Goal: Information Seeking & Learning: Compare options

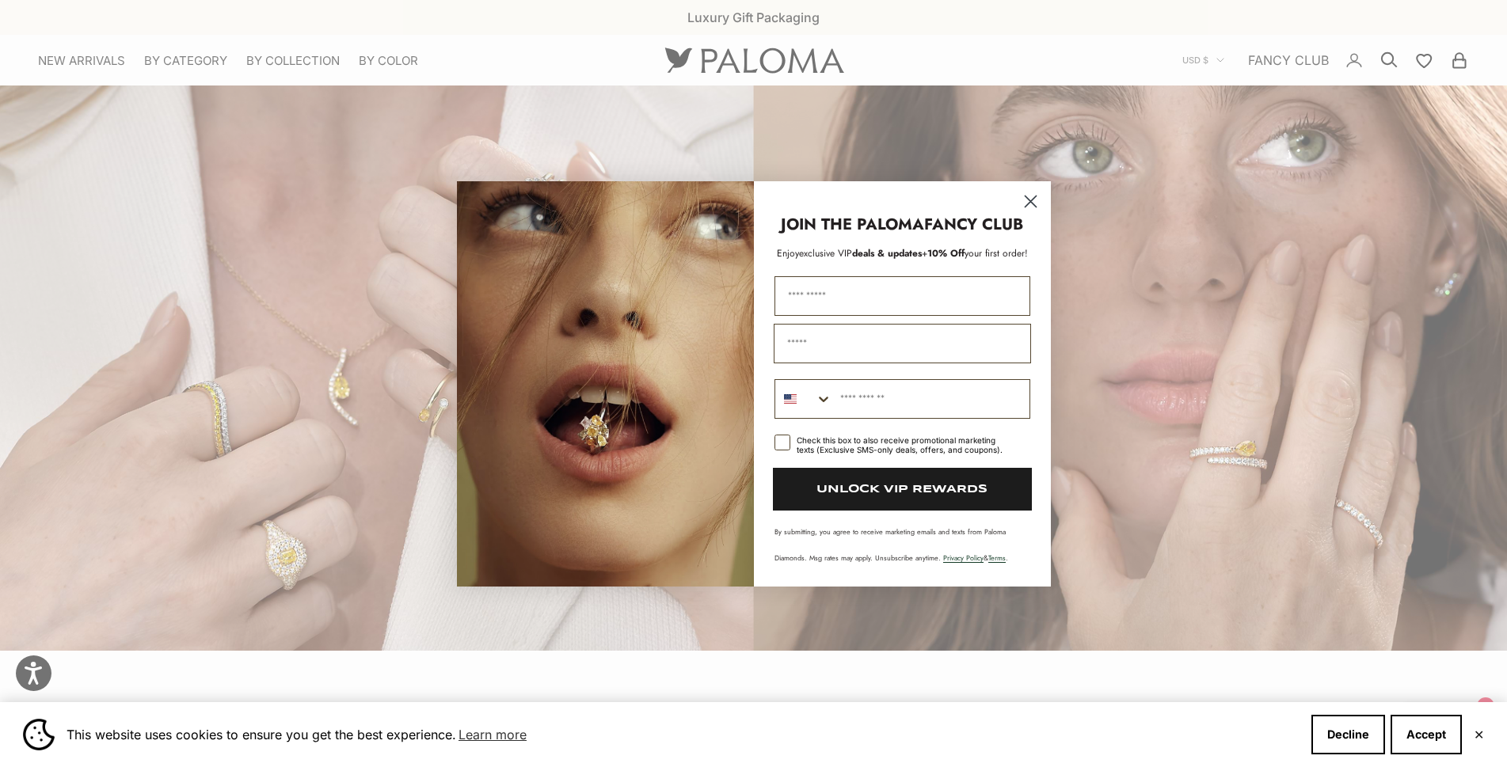
click at [1038, 196] on circle "Close dialog" at bounding box center [1030, 201] width 26 height 26
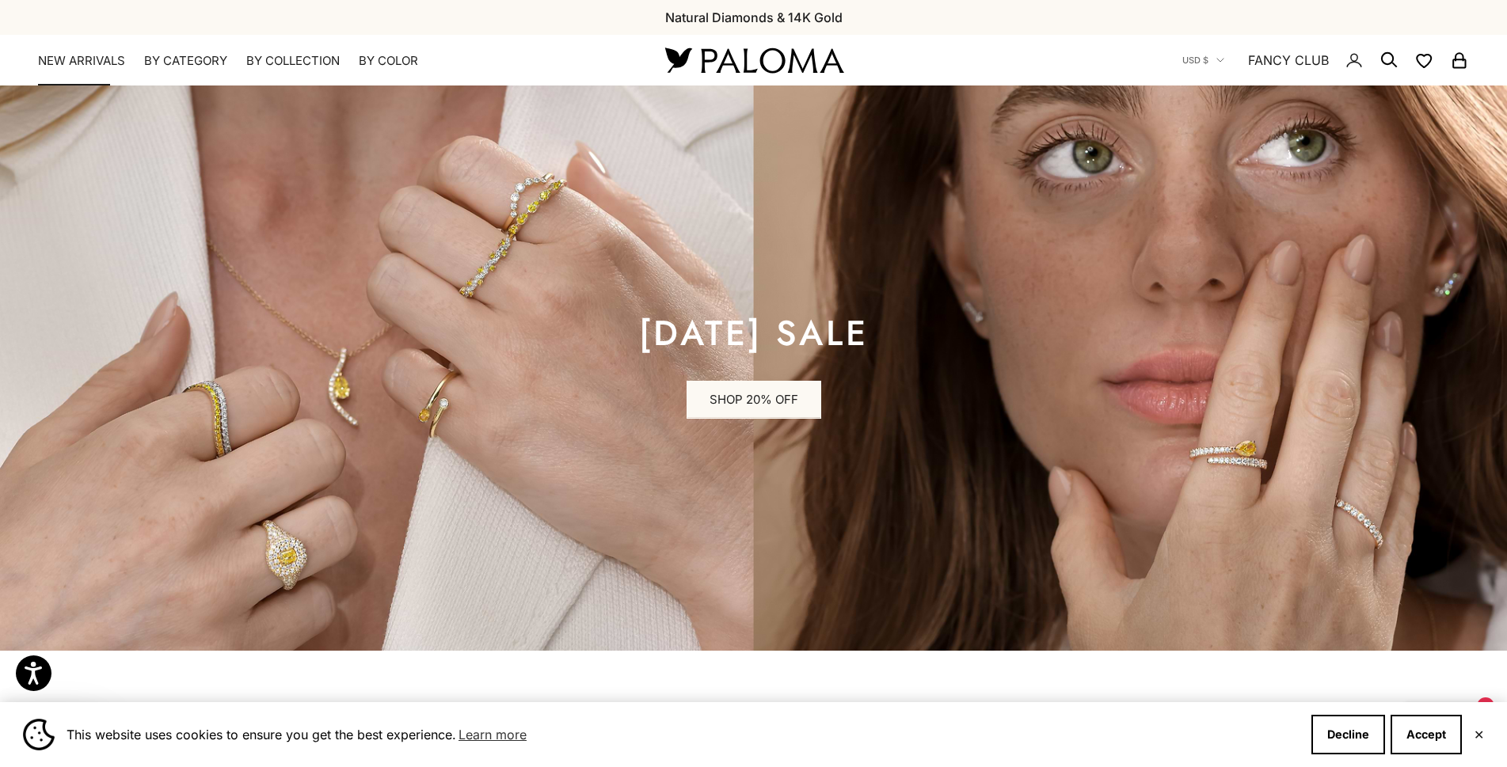
click at [85, 63] on link "NEW ARRIVALS" at bounding box center [81, 61] width 87 height 16
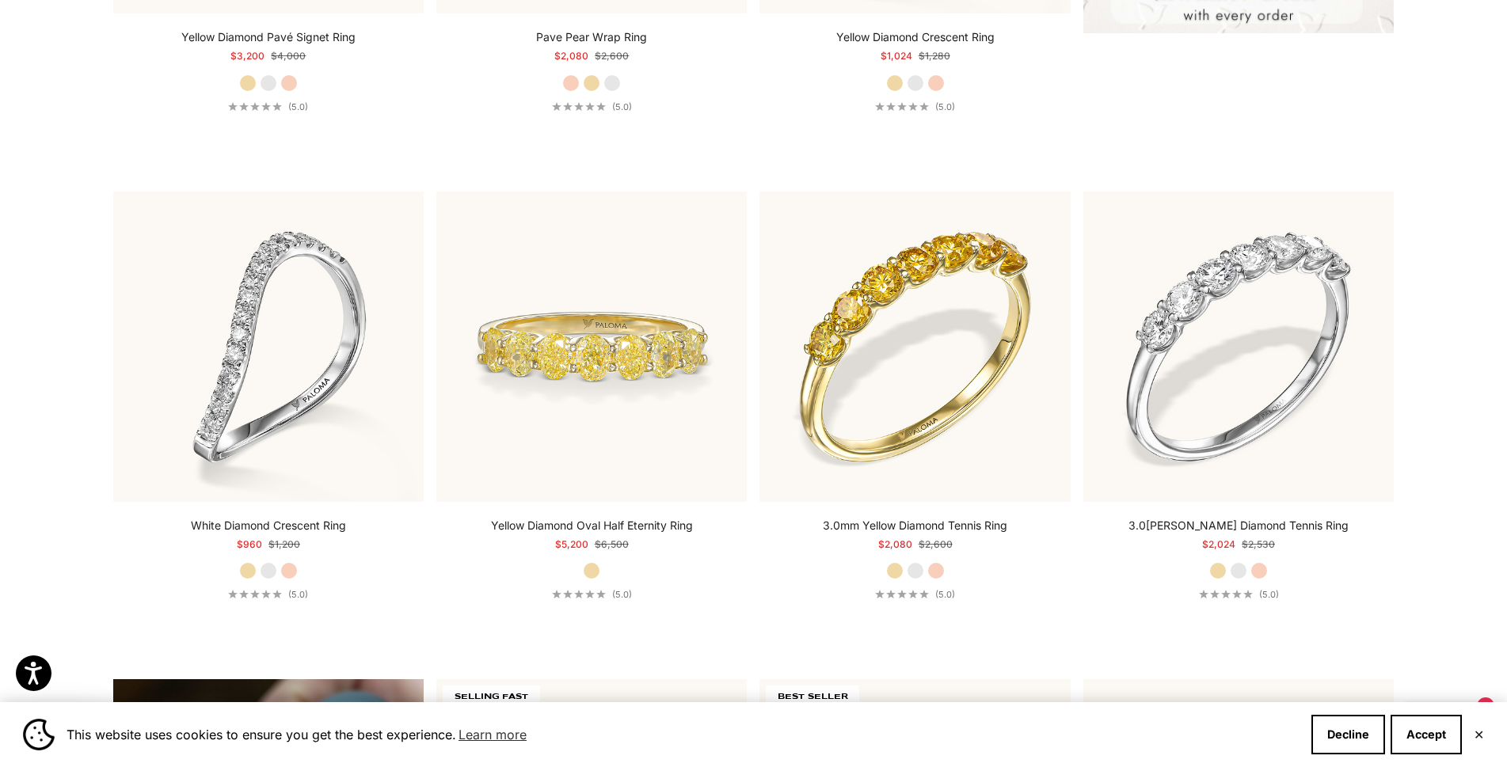
scroll to position [1346, 0]
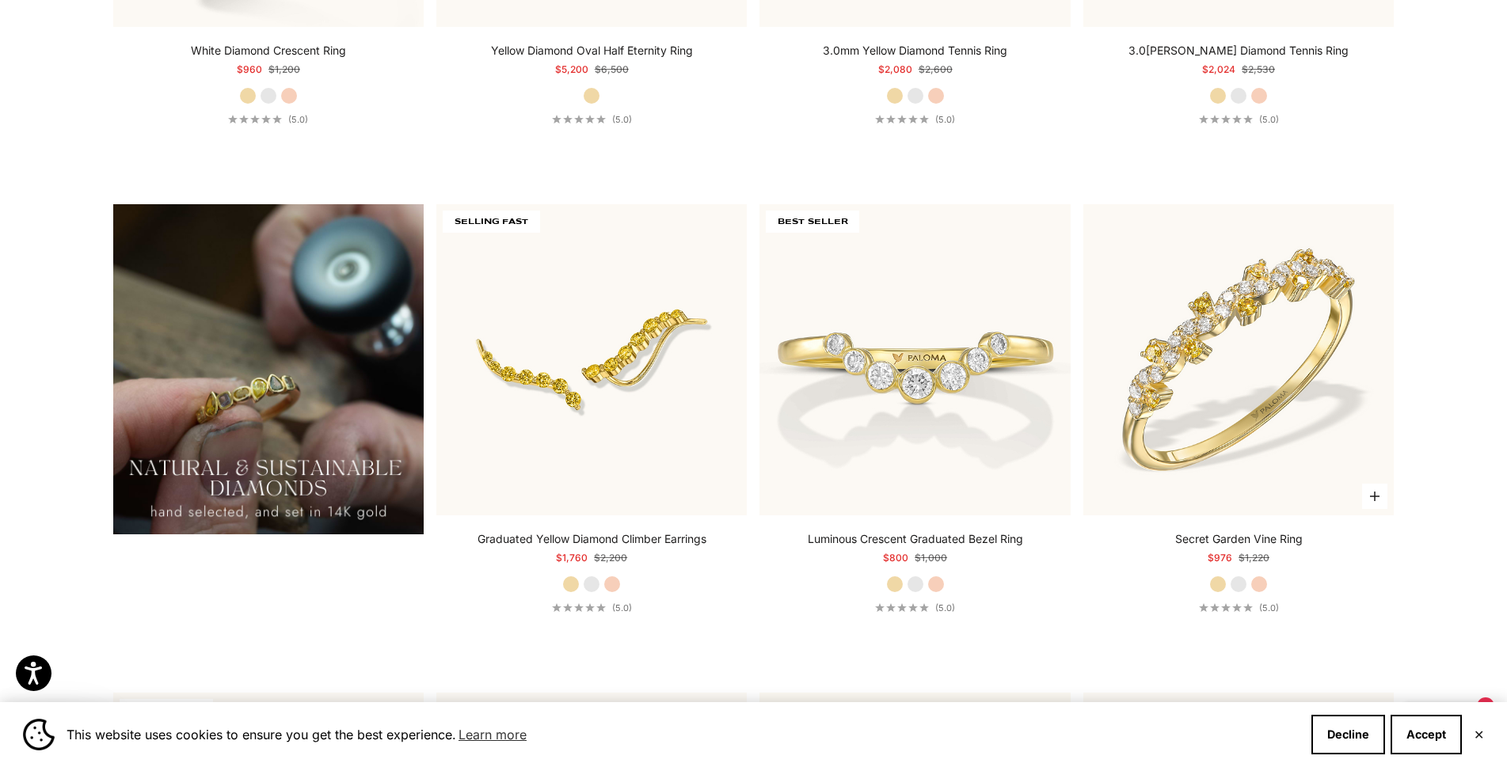
click at [1263, 590] on label "Rose Gold" at bounding box center [1259, 584] width 17 height 17
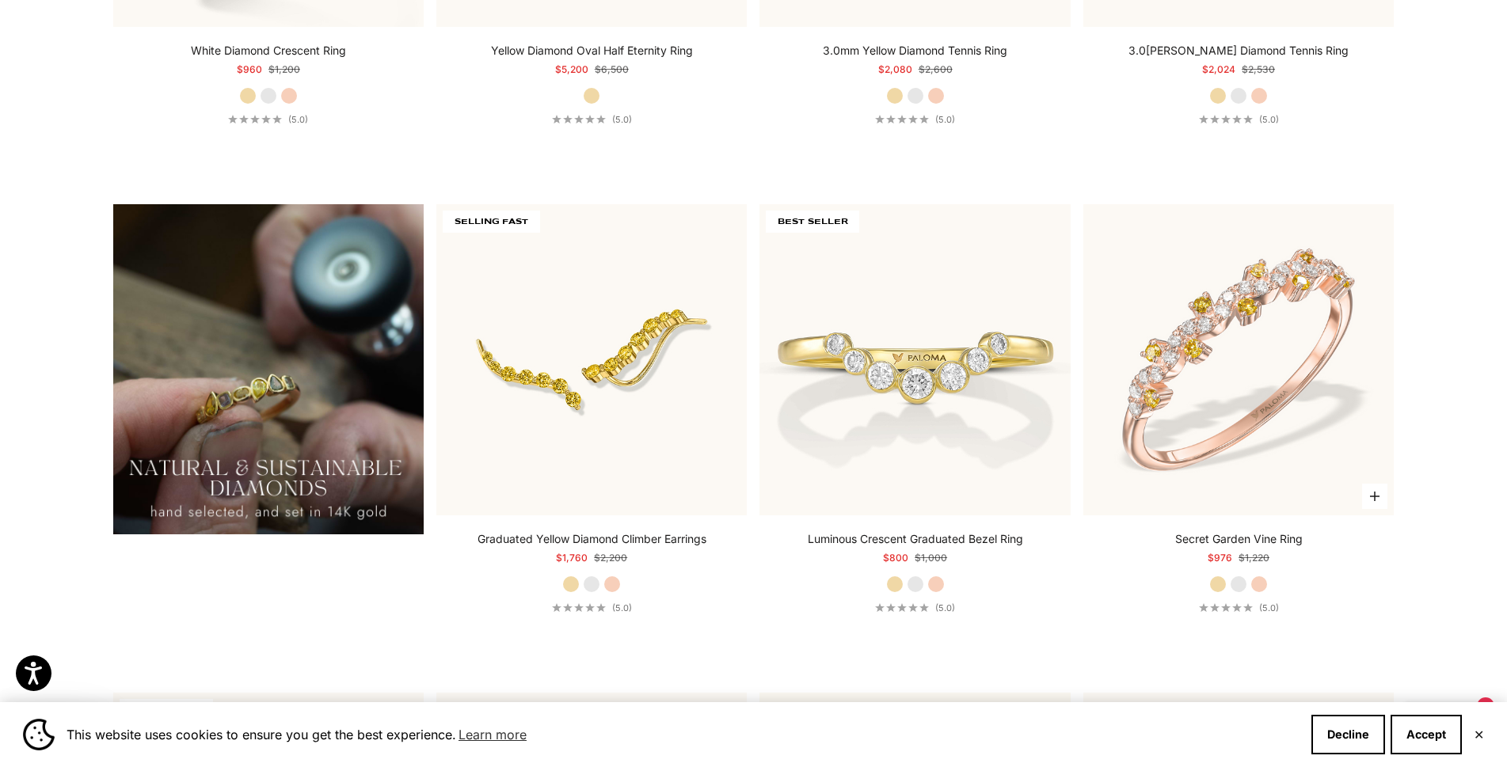
click at [1240, 582] on label "White Gold" at bounding box center [1238, 584] width 17 height 17
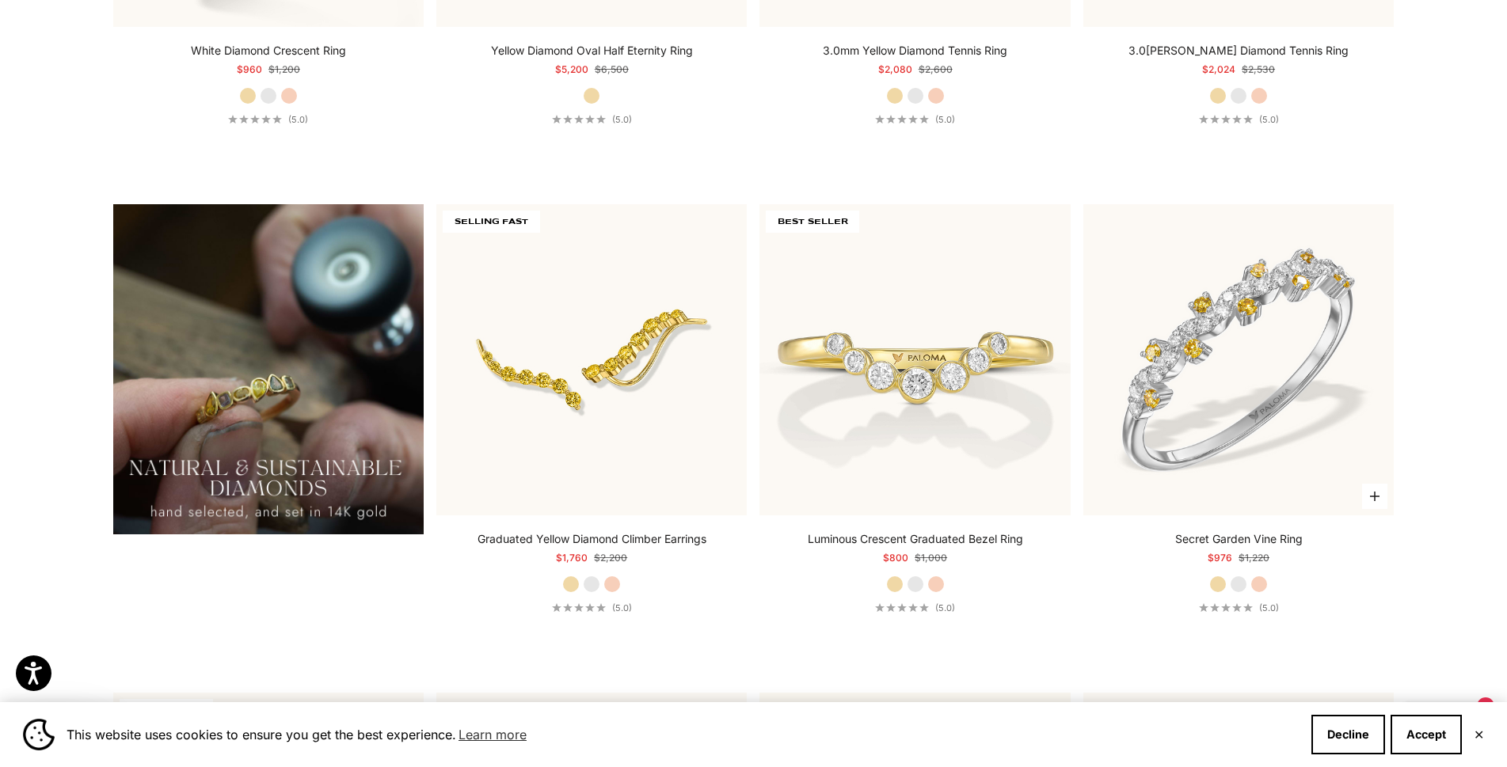
click at [1221, 582] on label "Yellow Gold" at bounding box center [1217, 584] width 17 height 17
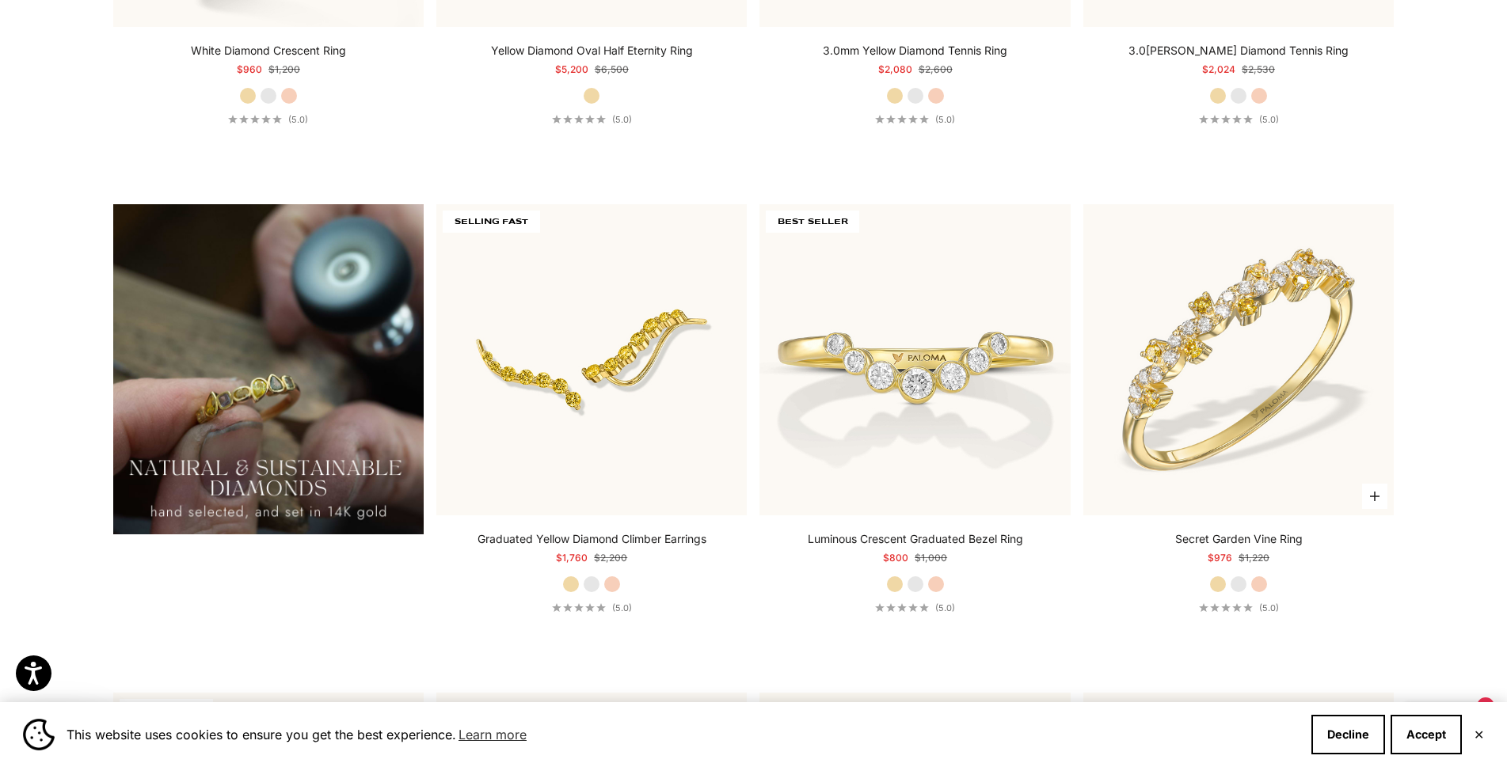
click at [1259, 582] on label "Rose Gold" at bounding box center [1259, 584] width 17 height 17
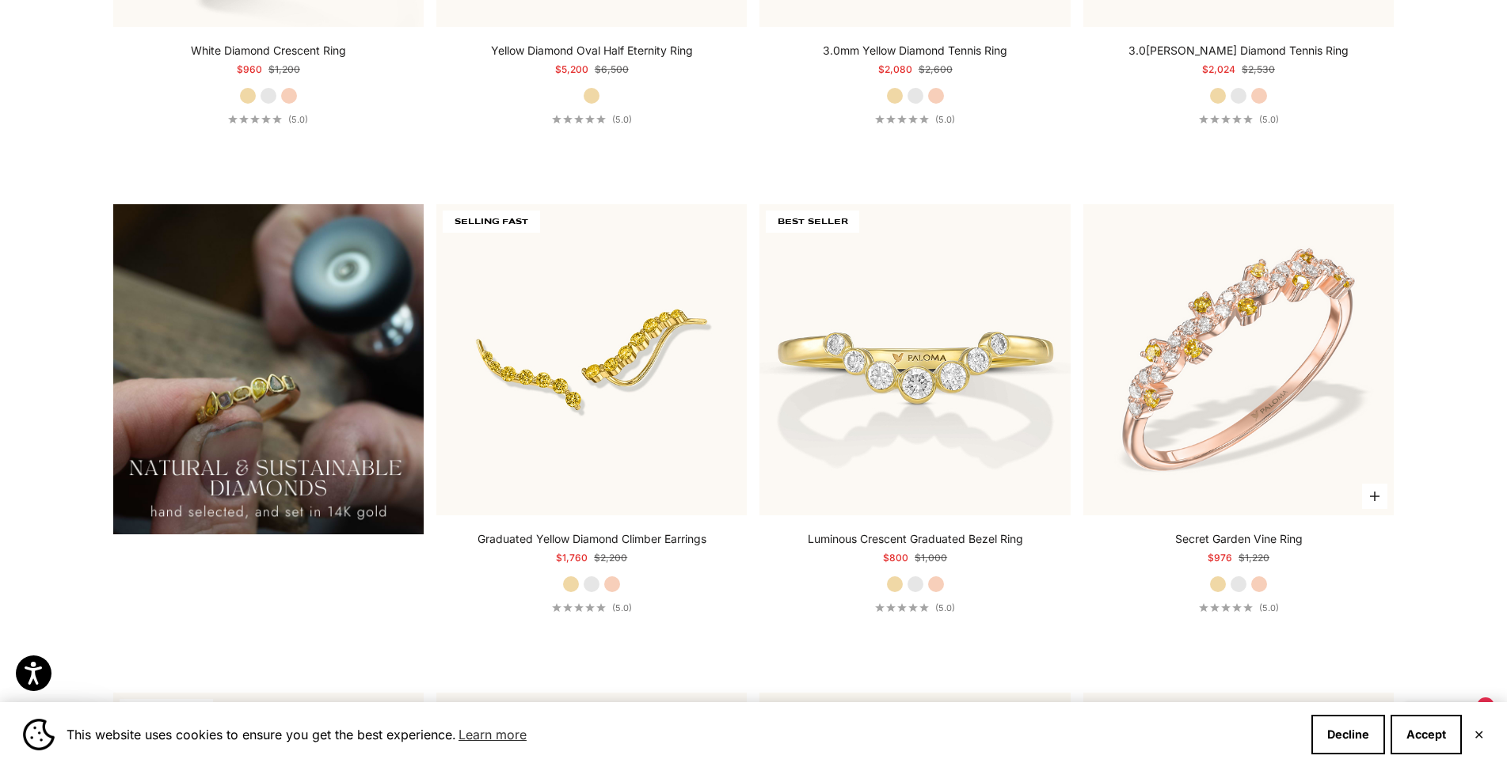
click at [1242, 581] on label "White Gold" at bounding box center [1238, 584] width 17 height 17
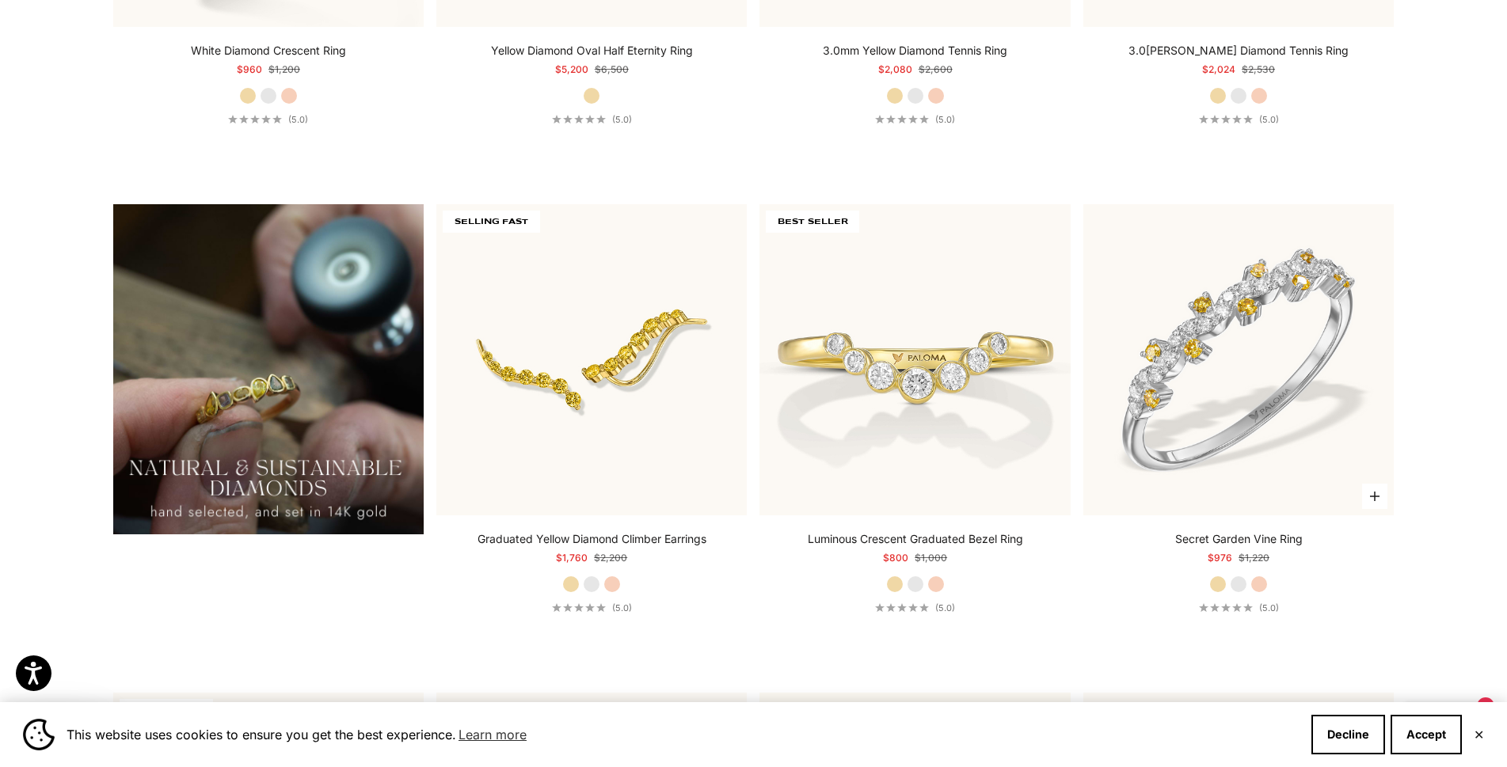
click at [1251, 580] on label "Rose Gold" at bounding box center [1259, 584] width 17 height 17
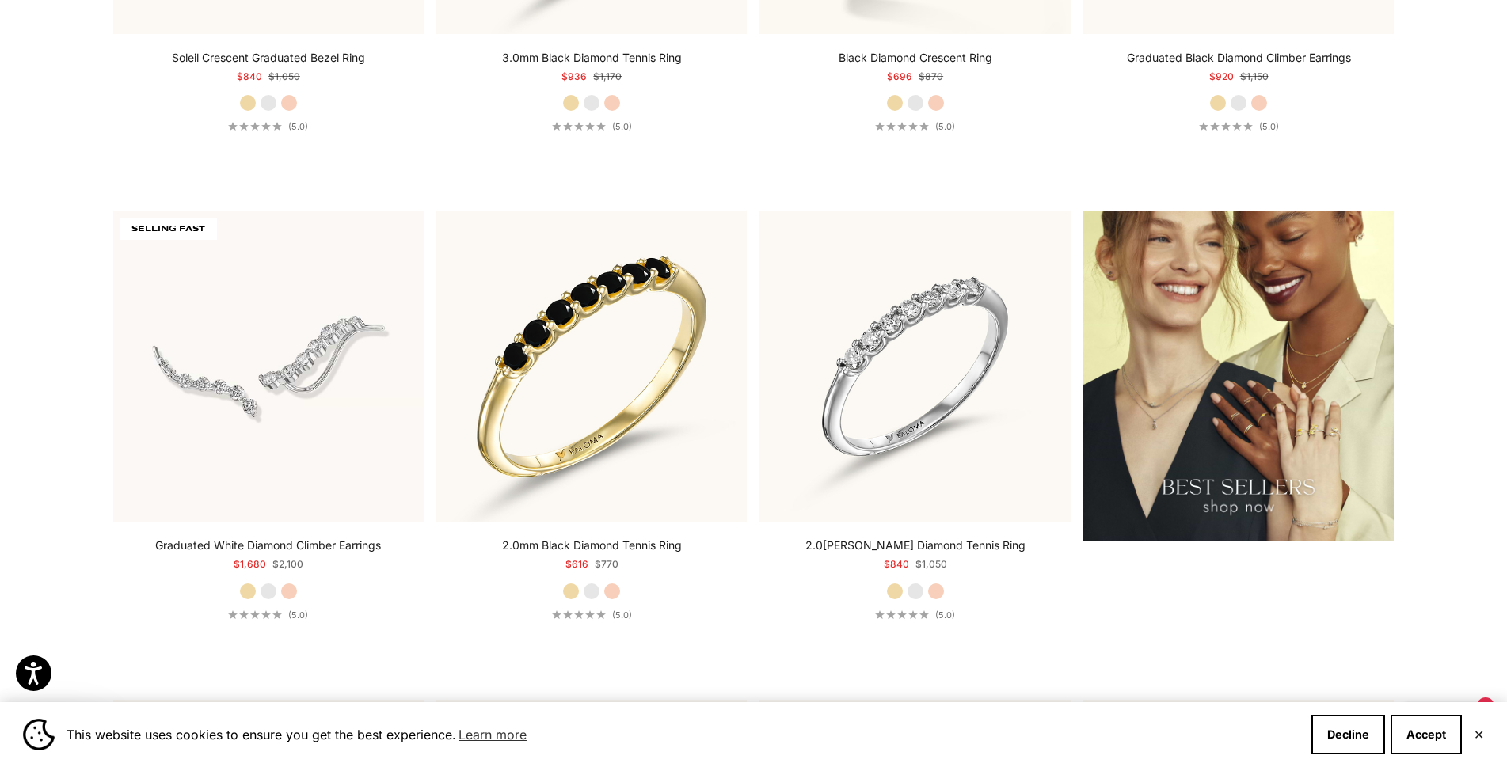
scroll to position [0, 0]
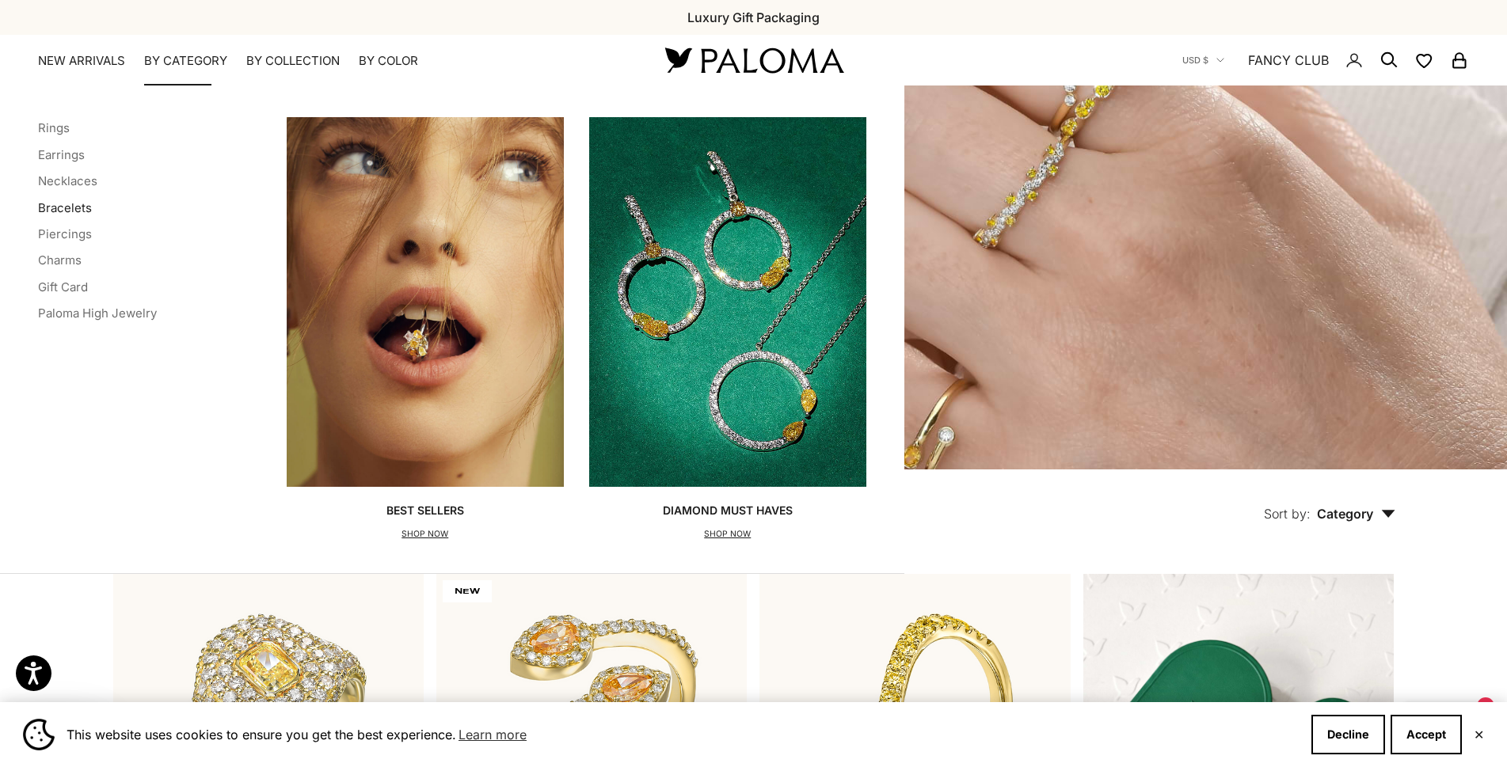
click at [64, 208] on link "Bracelets" at bounding box center [65, 207] width 54 height 15
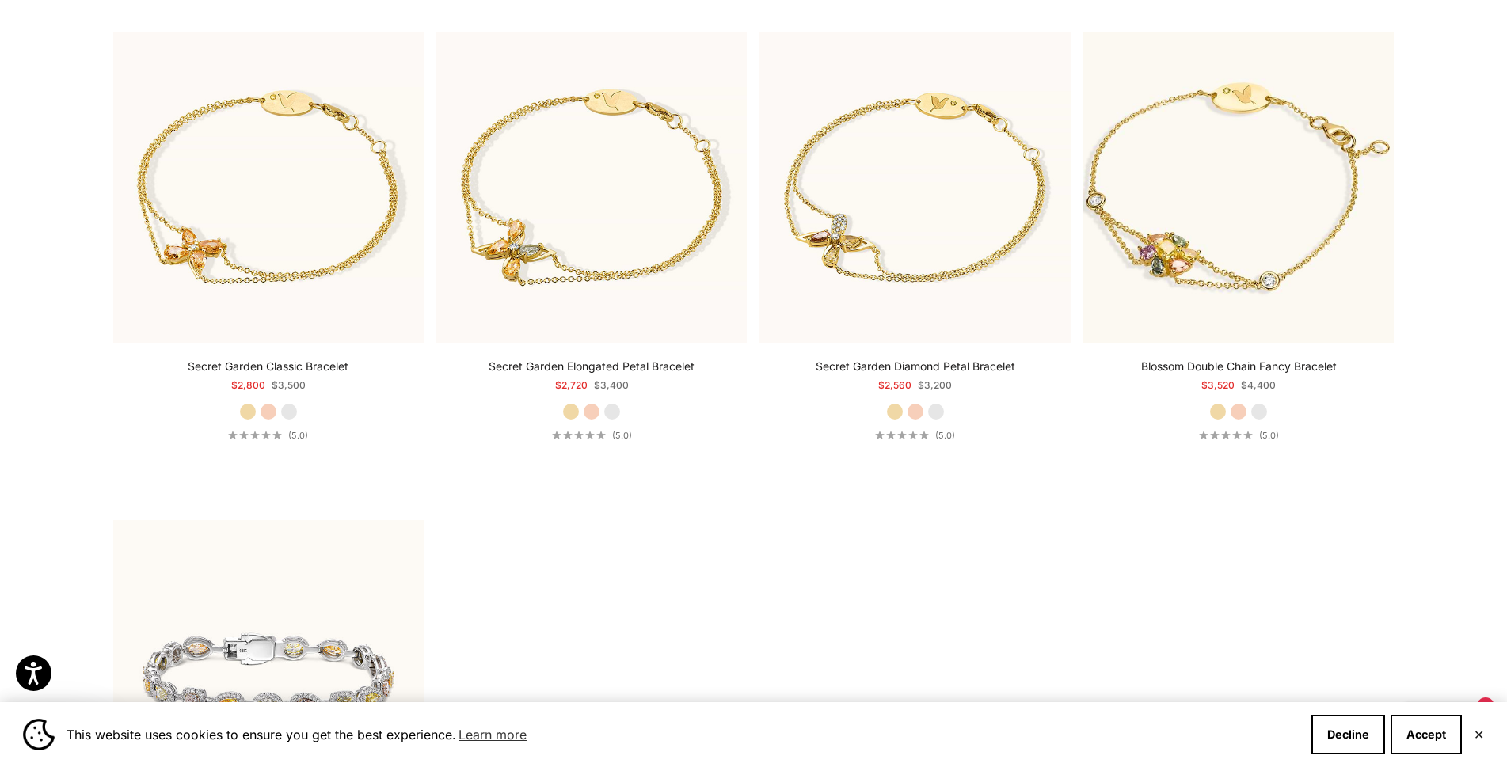
scroll to position [1030, 0]
click at [636, 230] on img at bounding box center [591, 188] width 310 height 310
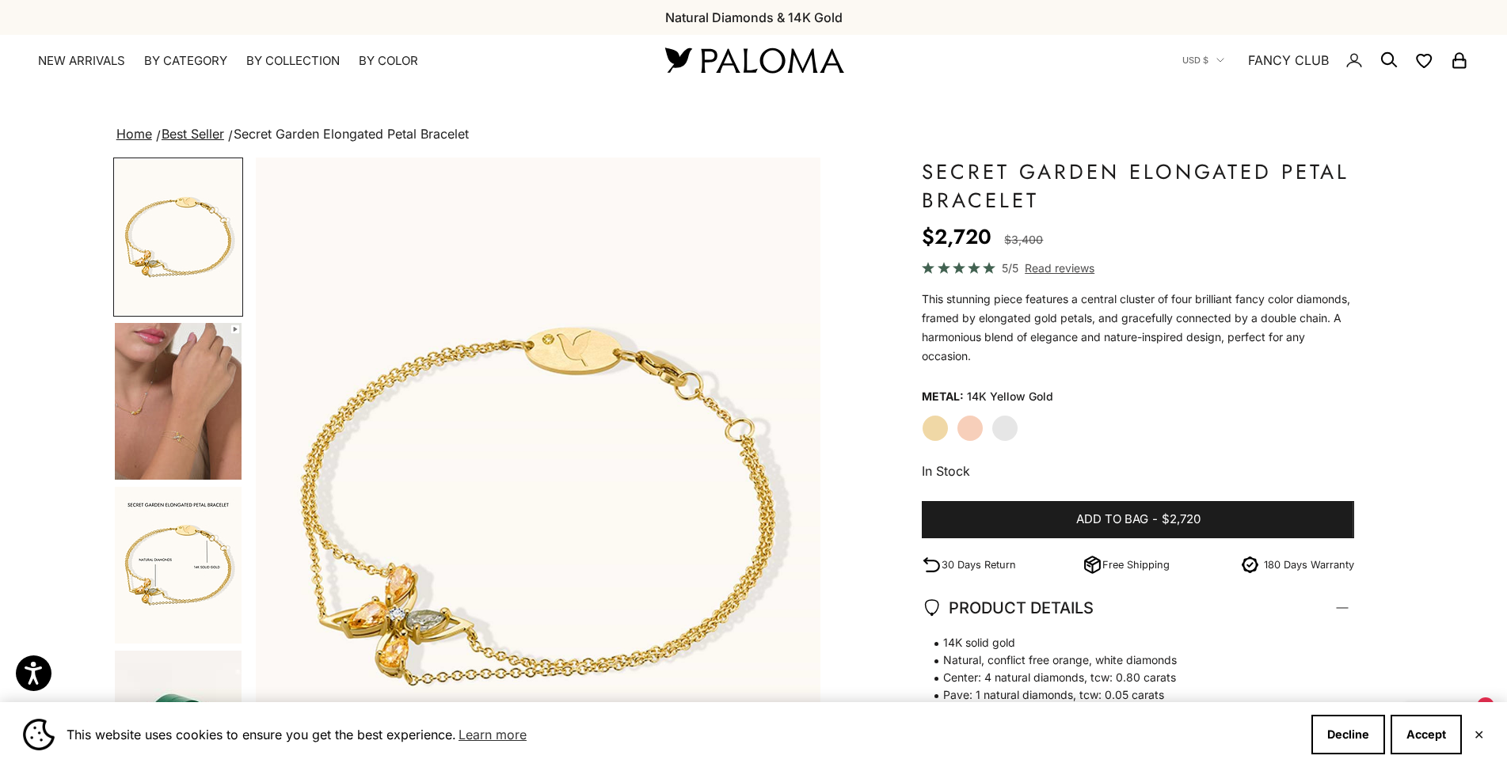
click at [202, 433] on img "Go to item 4" at bounding box center [178, 401] width 127 height 157
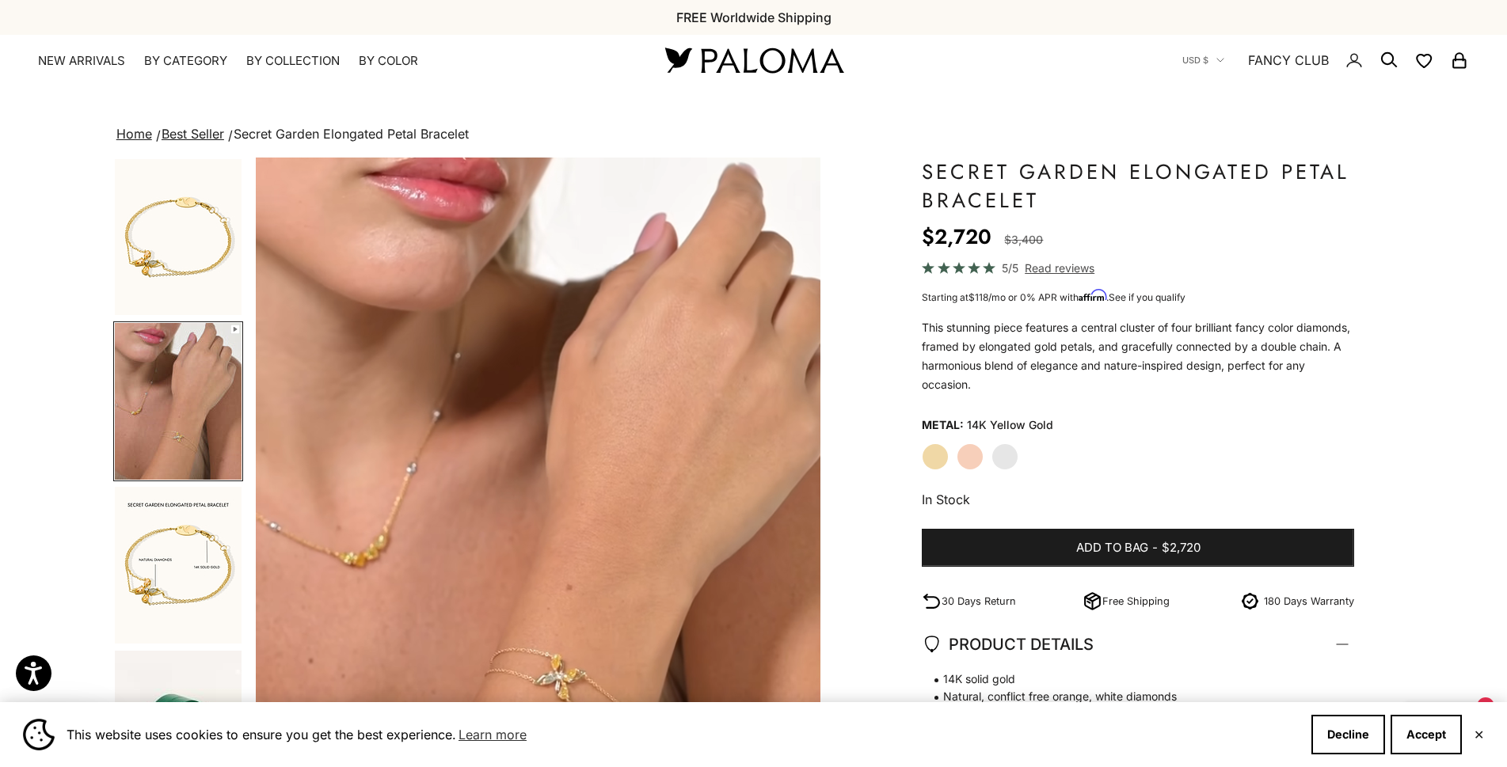
scroll to position [79, 0]
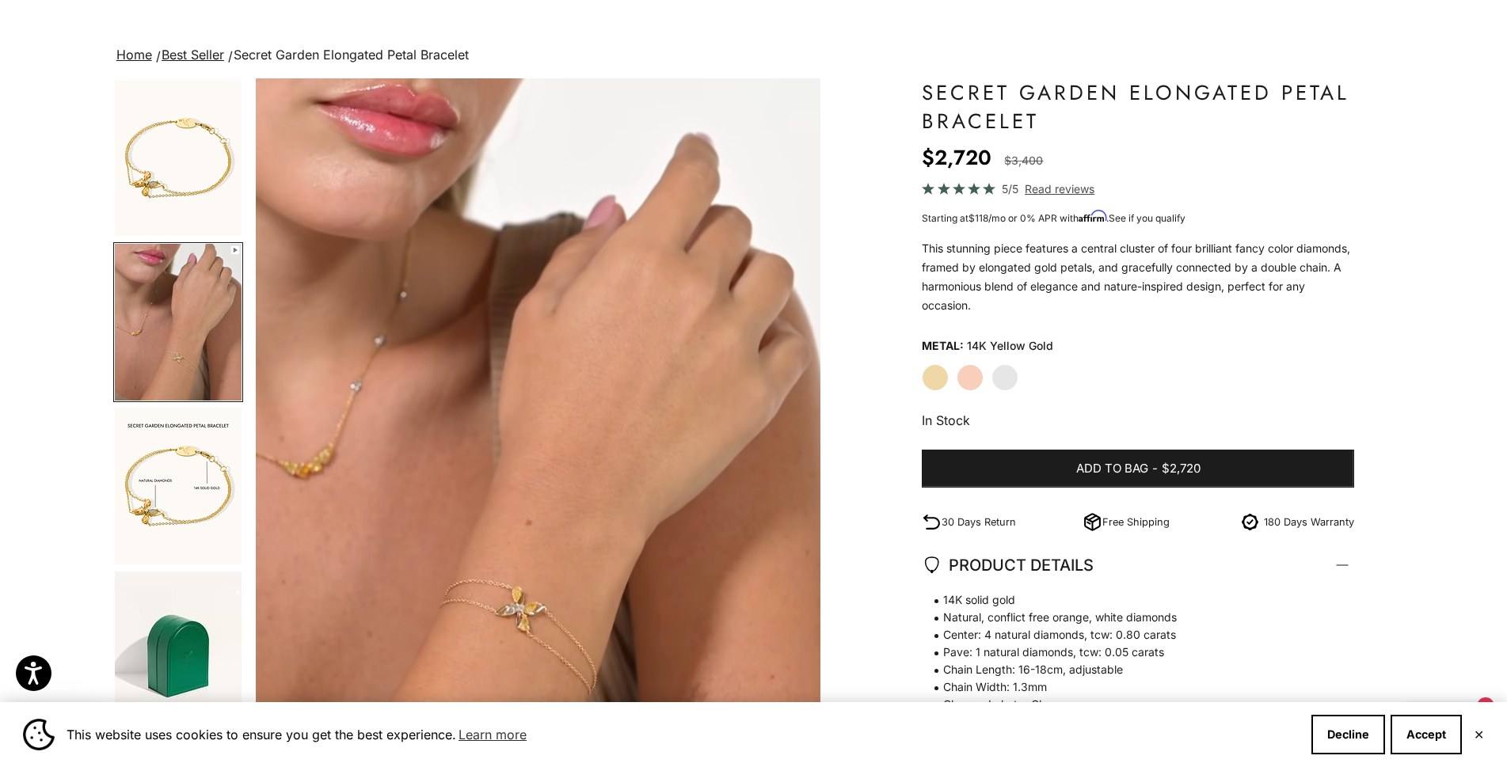
click at [977, 374] on label "Rose Gold" at bounding box center [970, 377] width 27 height 27
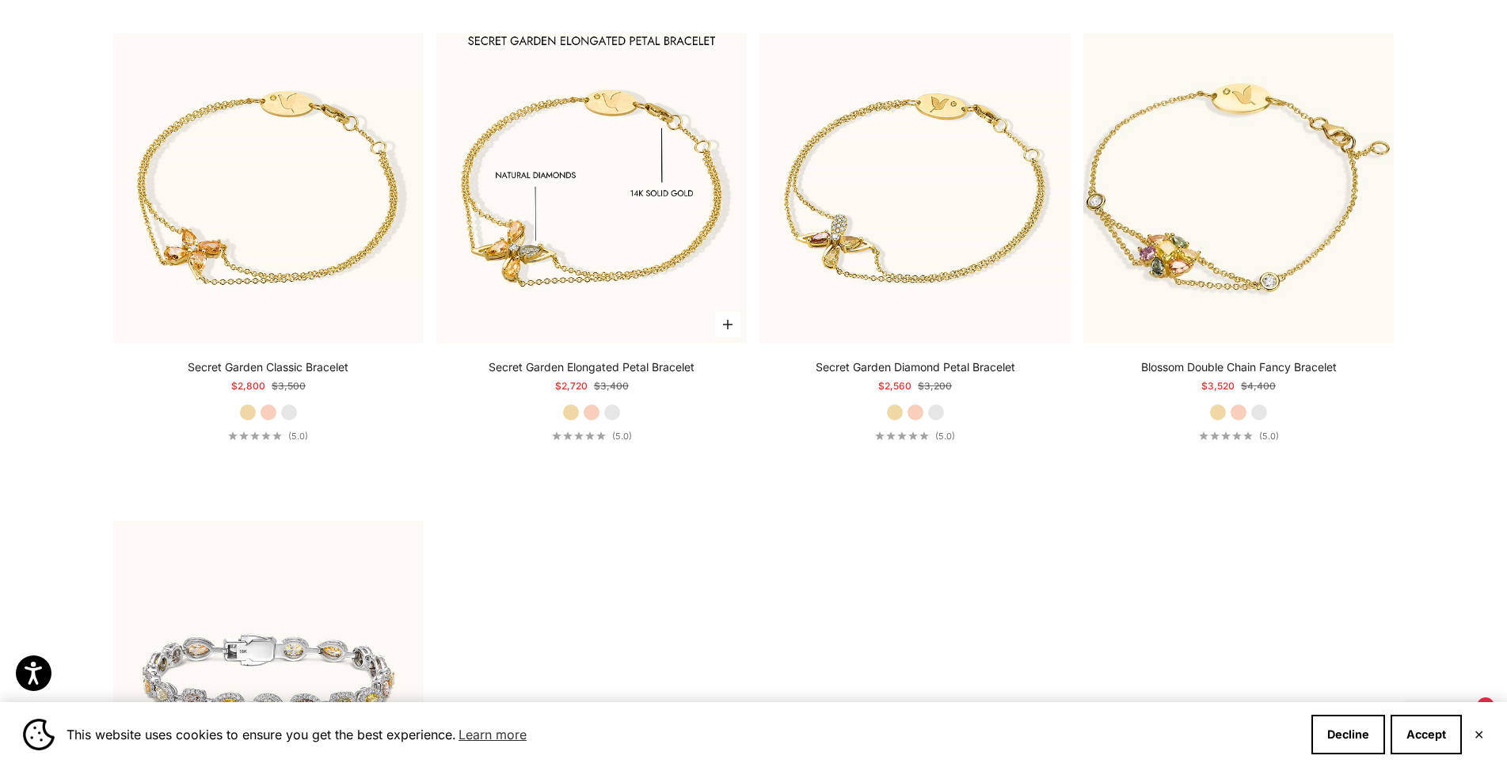
scroll to position [1030, 0]
click at [639, 233] on img at bounding box center [591, 188] width 310 height 310
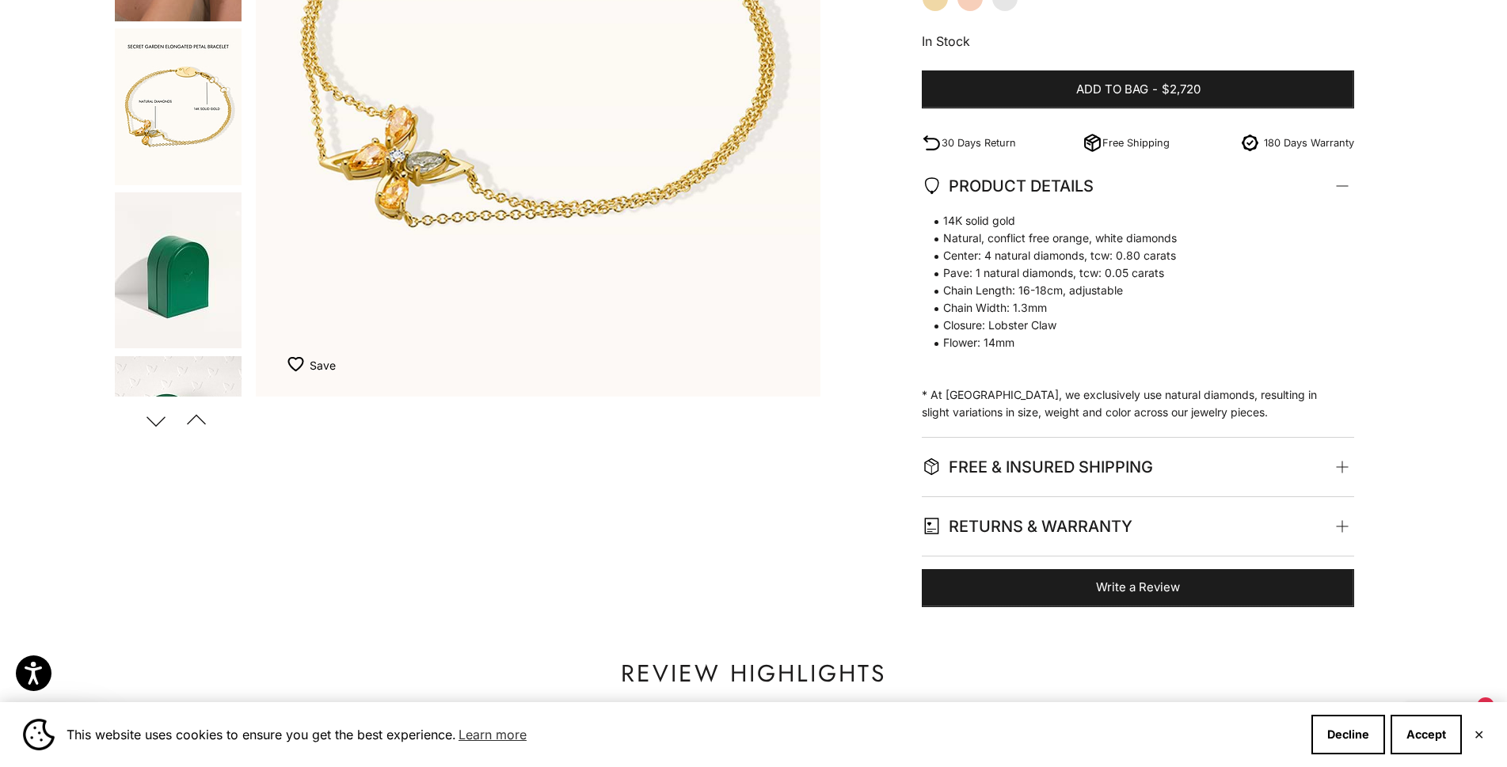
scroll to position [475, 0]
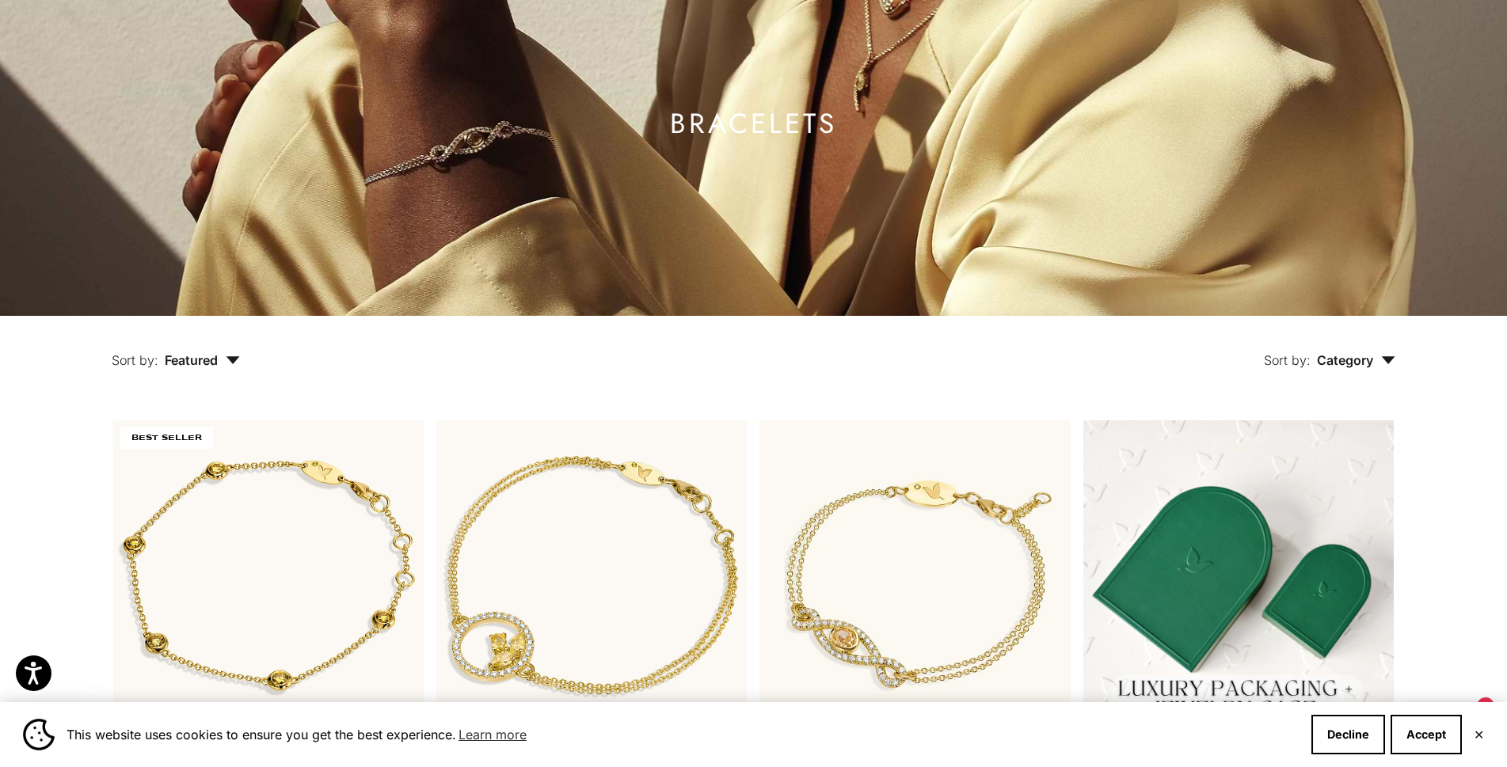
scroll to position [79, 0]
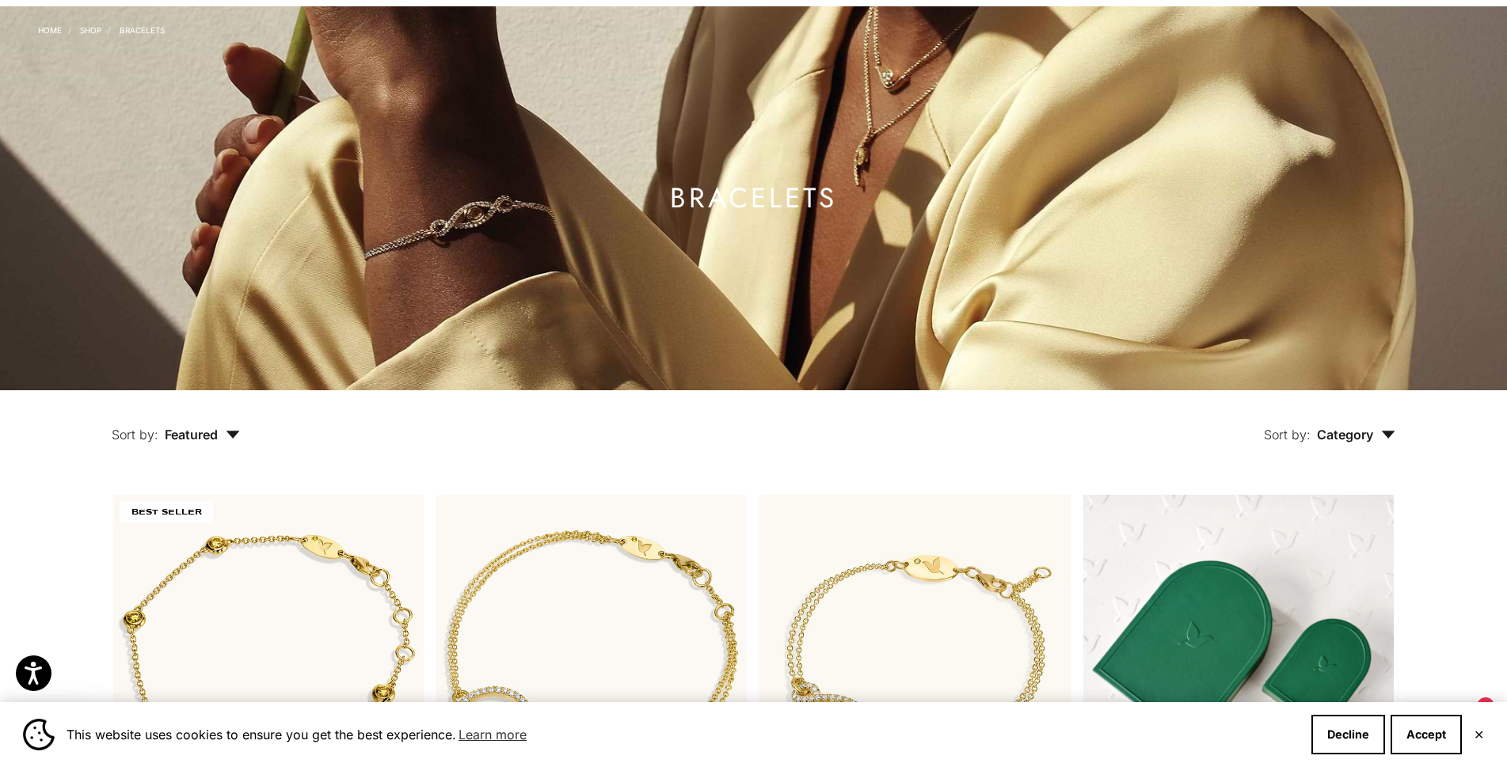
click at [82, 29] on link "Shop" at bounding box center [90, 30] width 21 height 10
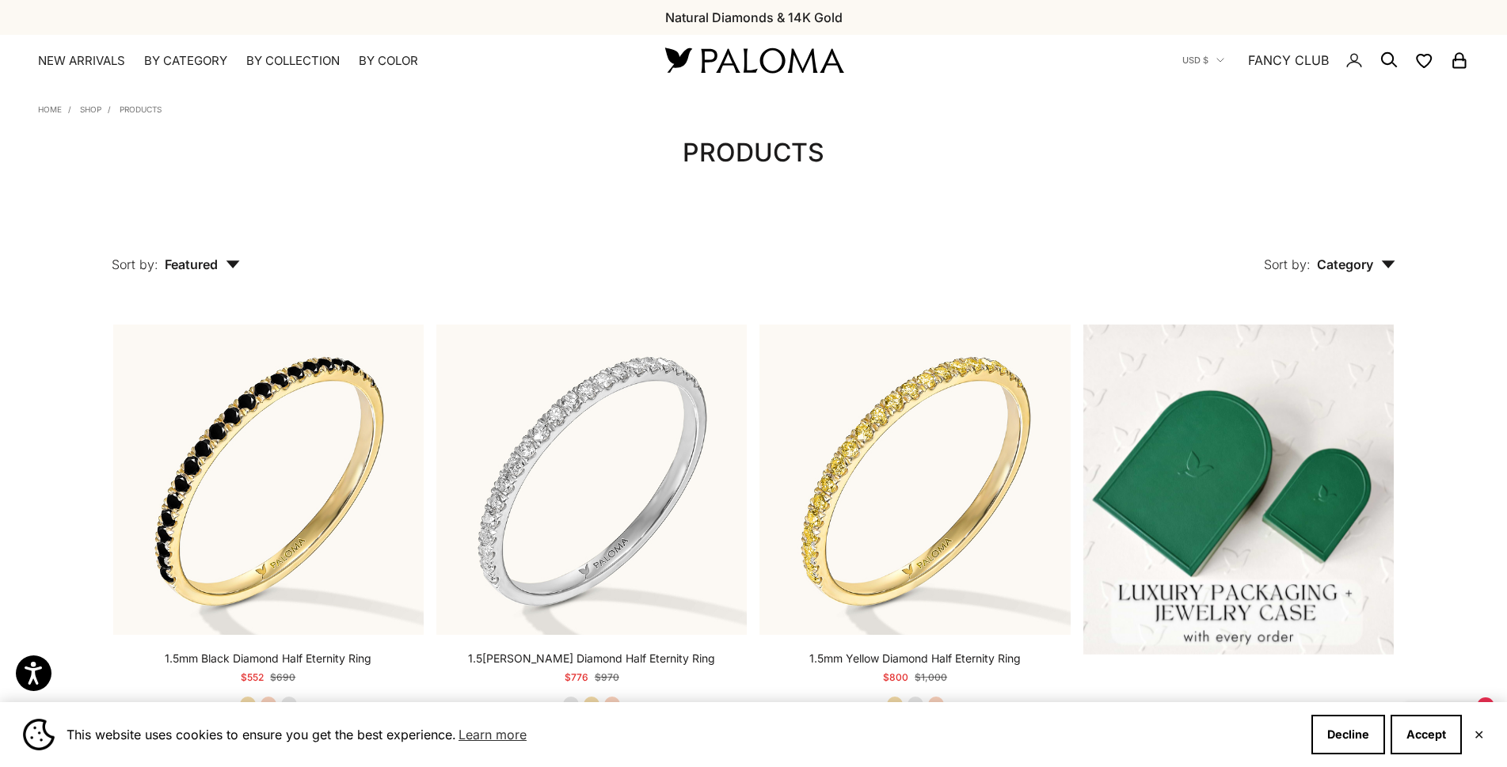
click at [205, 61] on summary "By Category" at bounding box center [185, 61] width 83 height 16
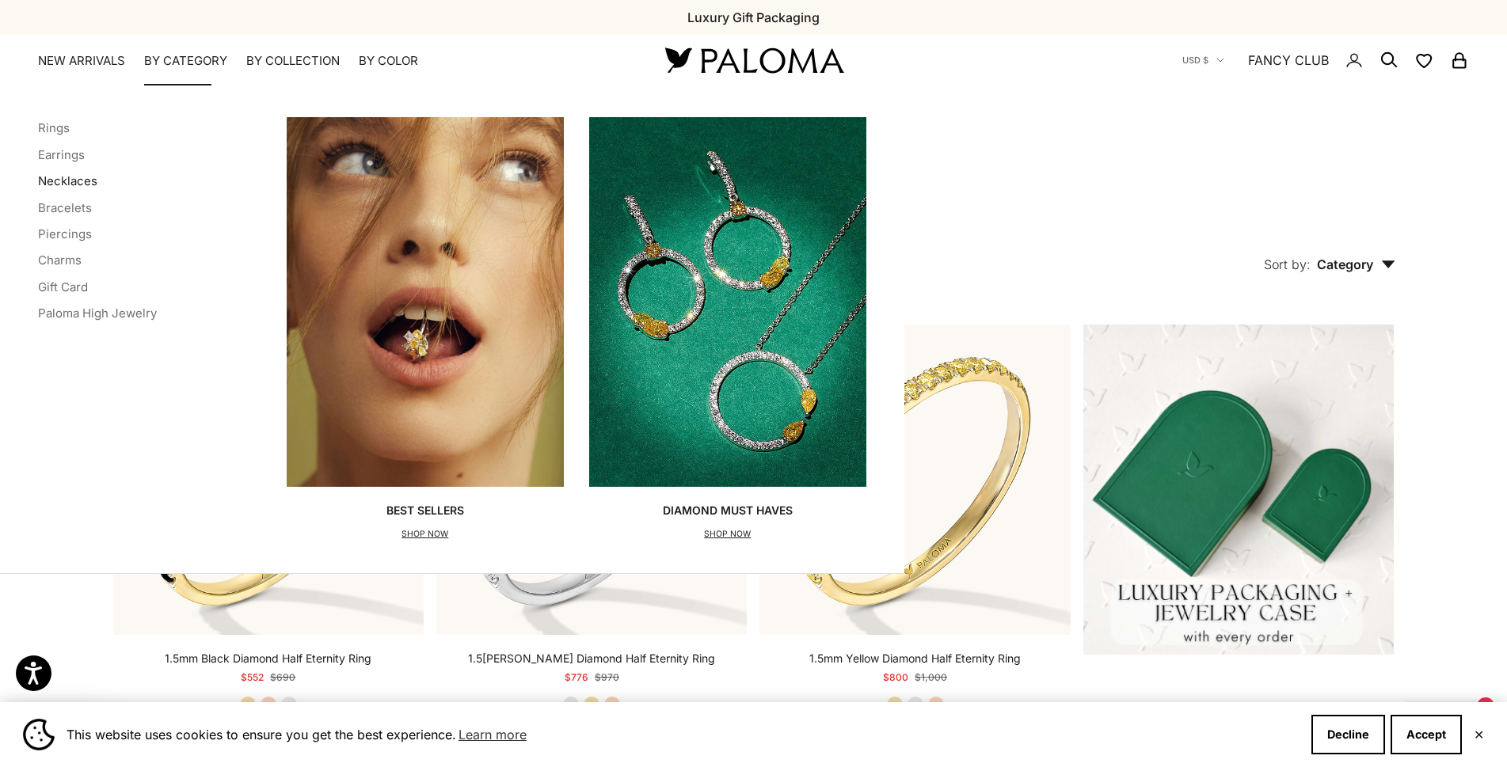
click at [68, 180] on link "Necklaces" at bounding box center [67, 180] width 59 height 15
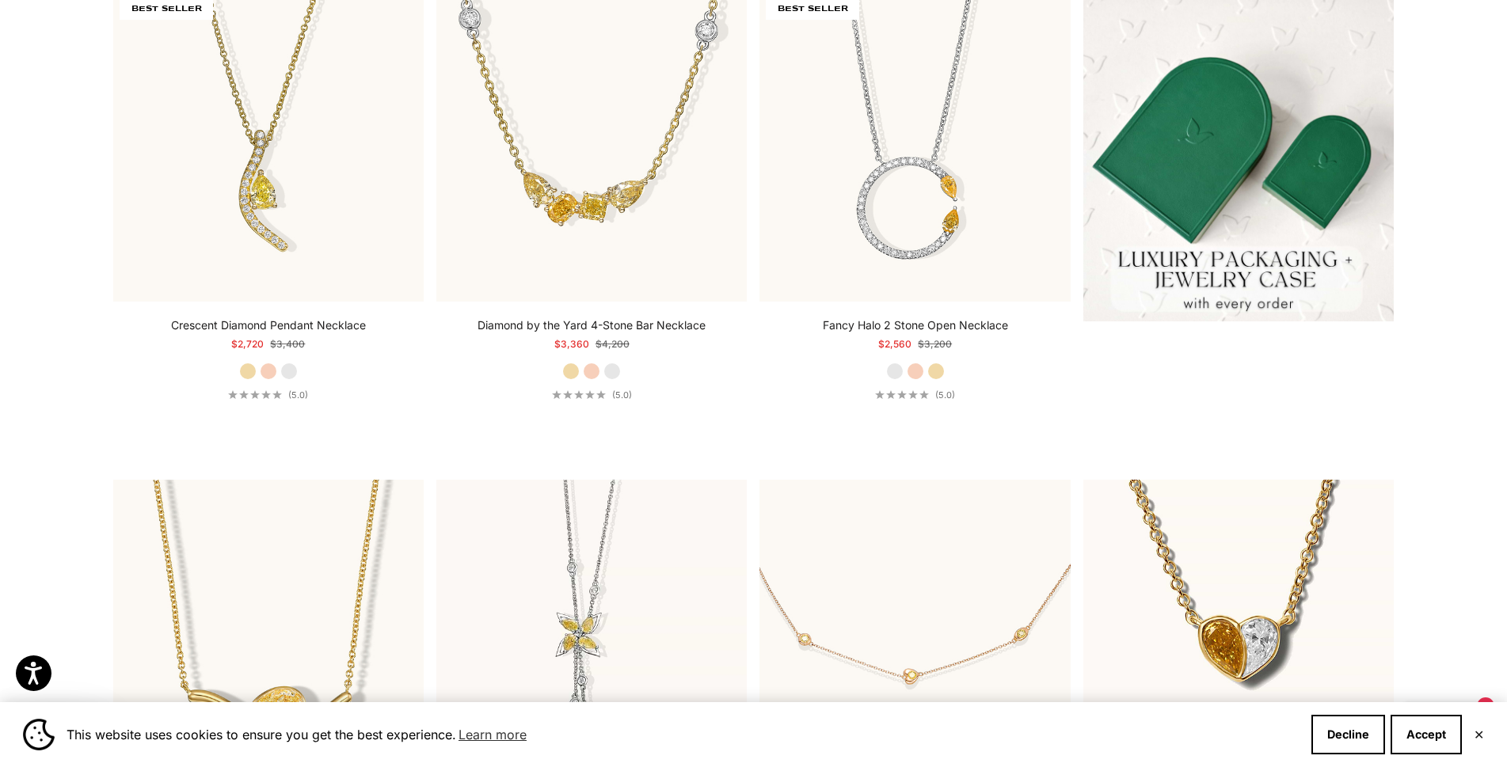
scroll to position [792, 0]
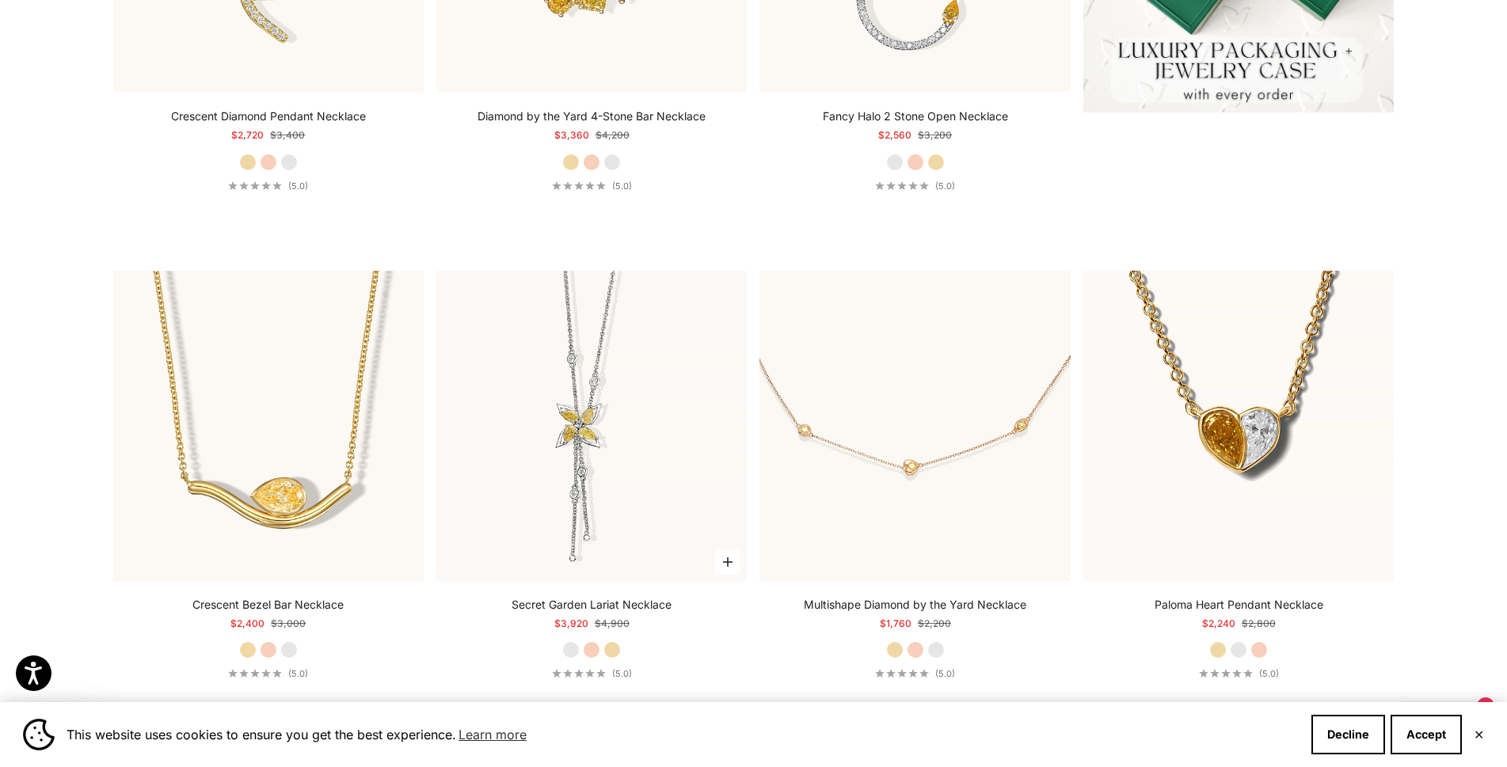
click at [596, 652] on label "Rose Gold" at bounding box center [591, 650] width 17 height 17
click at [611, 646] on label "Yellow Gold" at bounding box center [612, 650] width 17 height 17
click at [577, 650] on label "White Gold" at bounding box center [570, 650] width 17 height 17
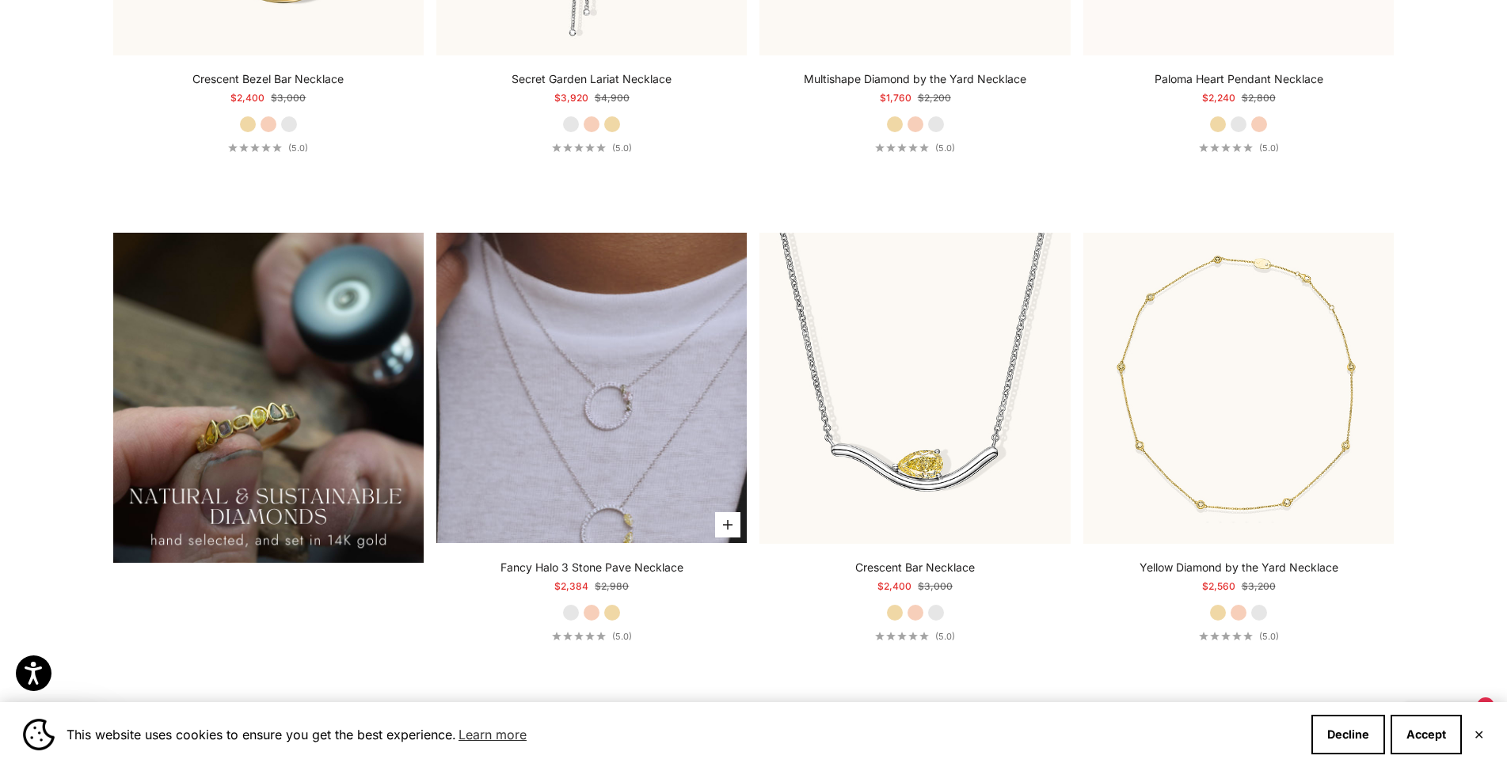
scroll to position [1346, 0]
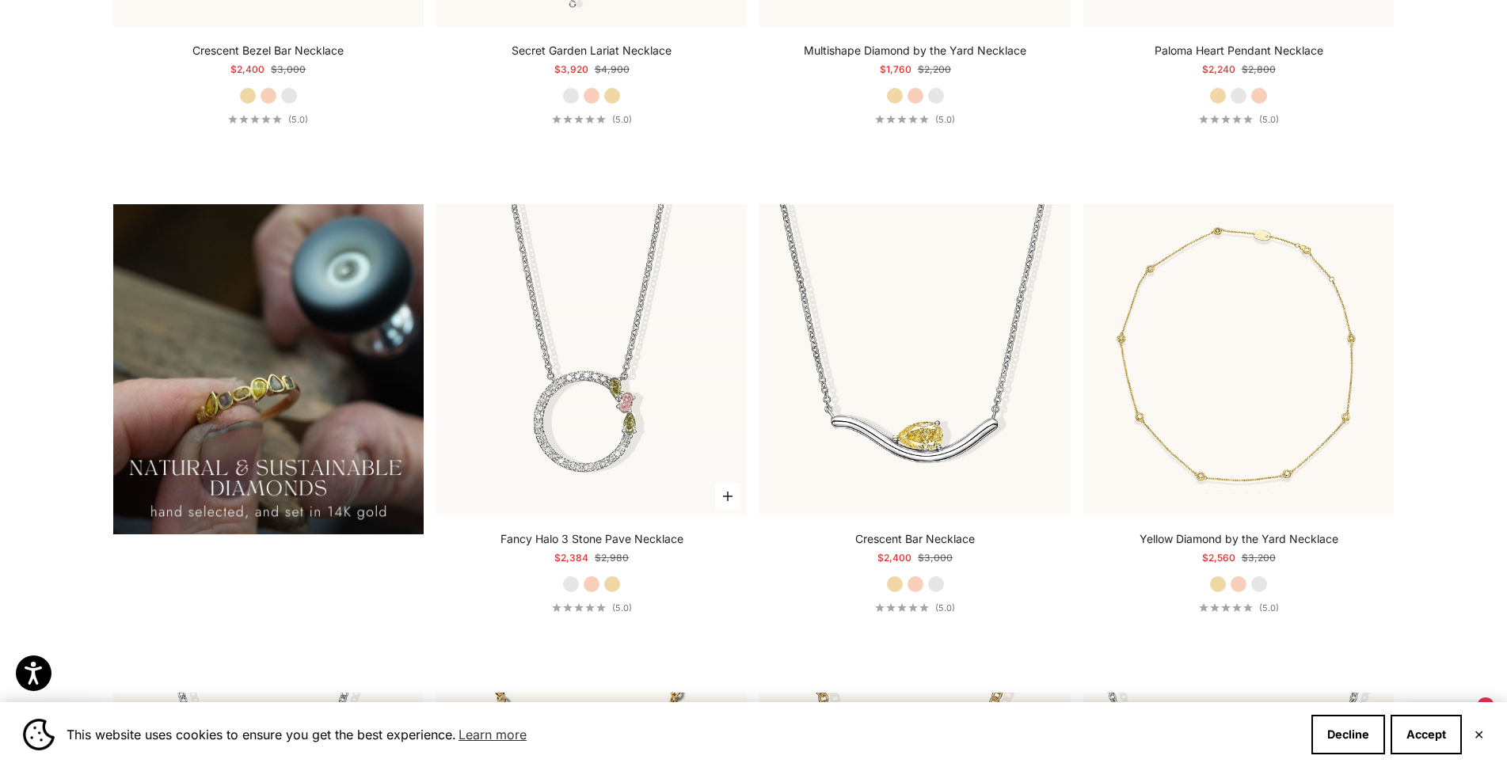
click at [583, 584] on label "Rose Gold" at bounding box center [591, 584] width 17 height 17
click at [610, 587] on label "Yellow Gold" at bounding box center [612, 584] width 17 height 17
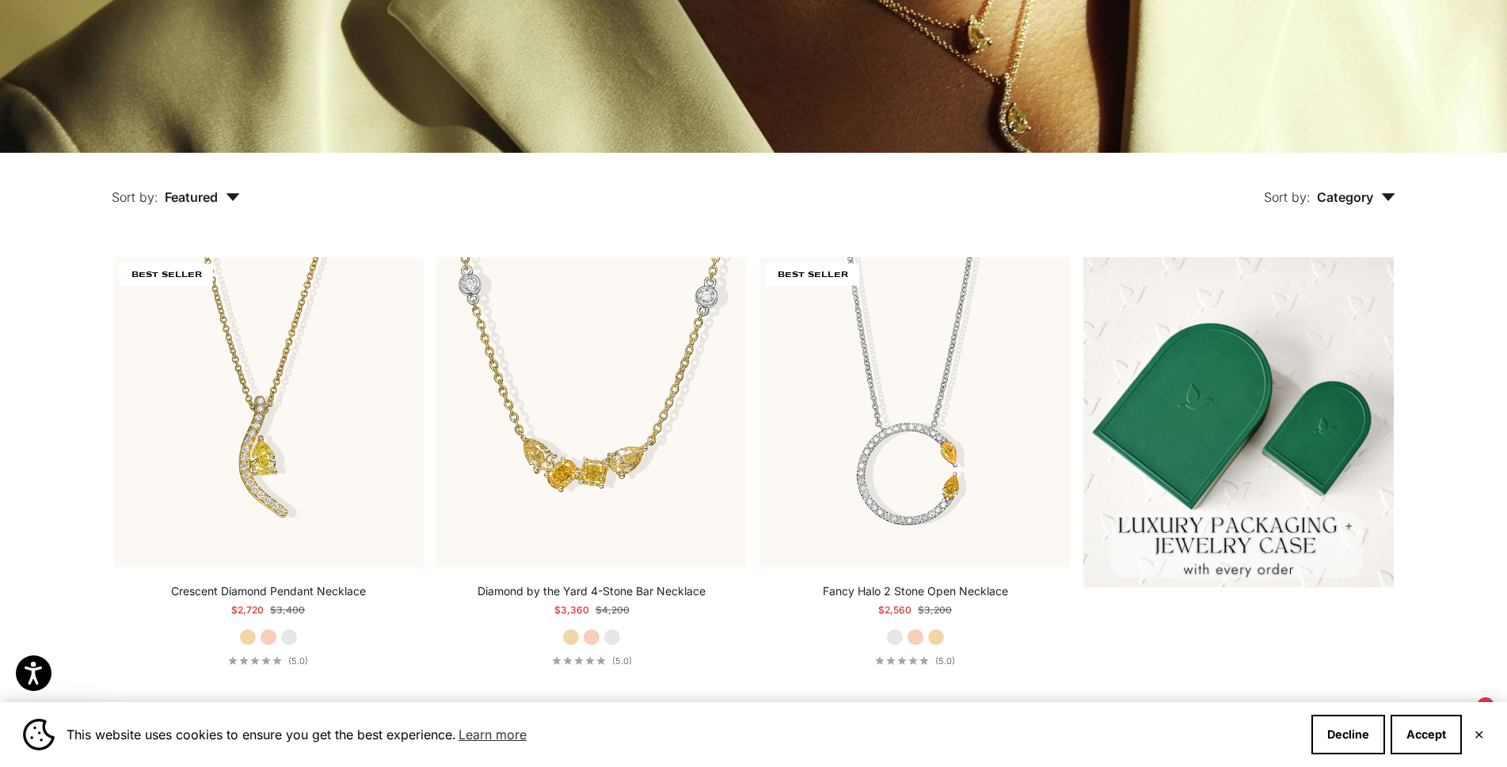
scroll to position [0, 0]
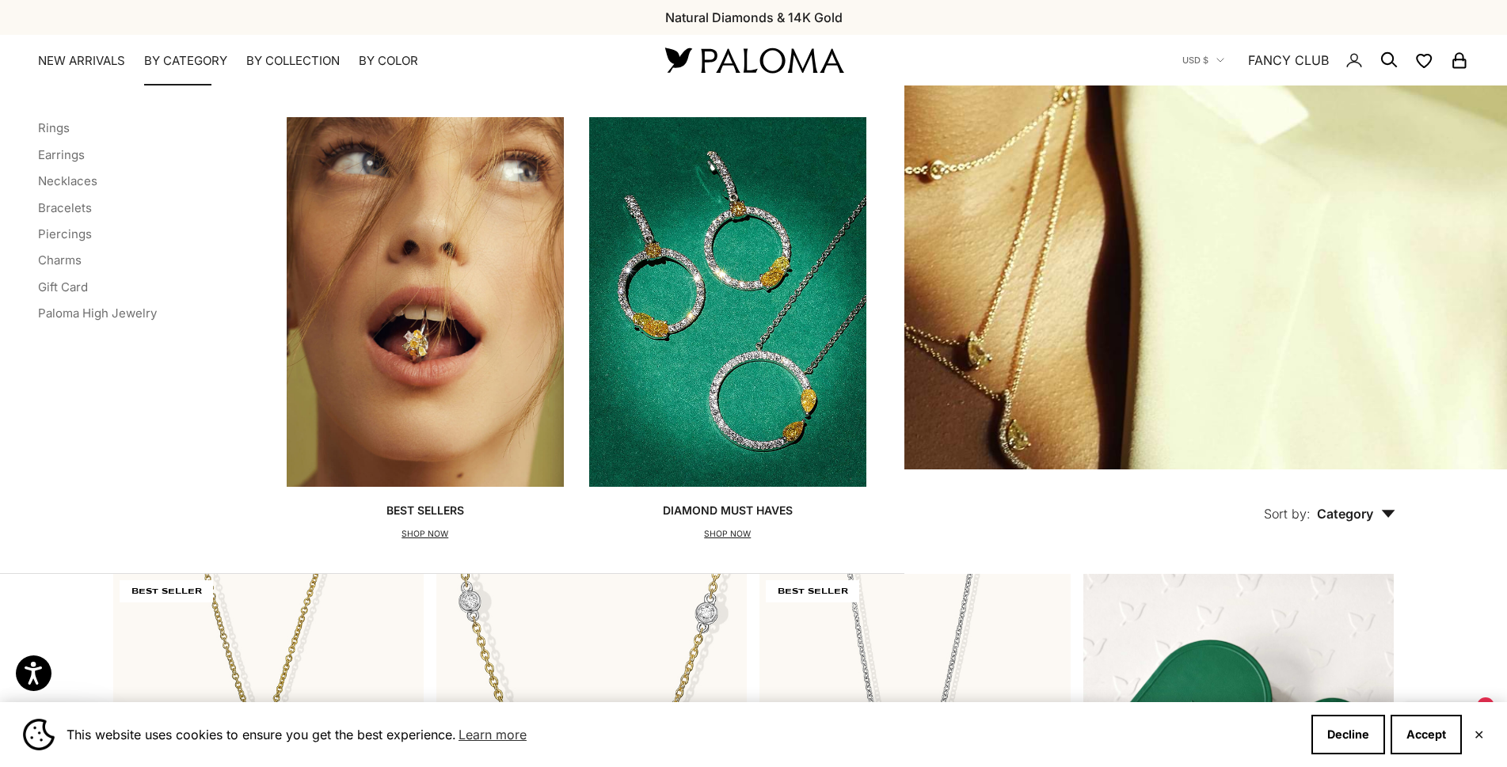
click at [185, 59] on summary "By Category" at bounding box center [185, 61] width 83 height 16
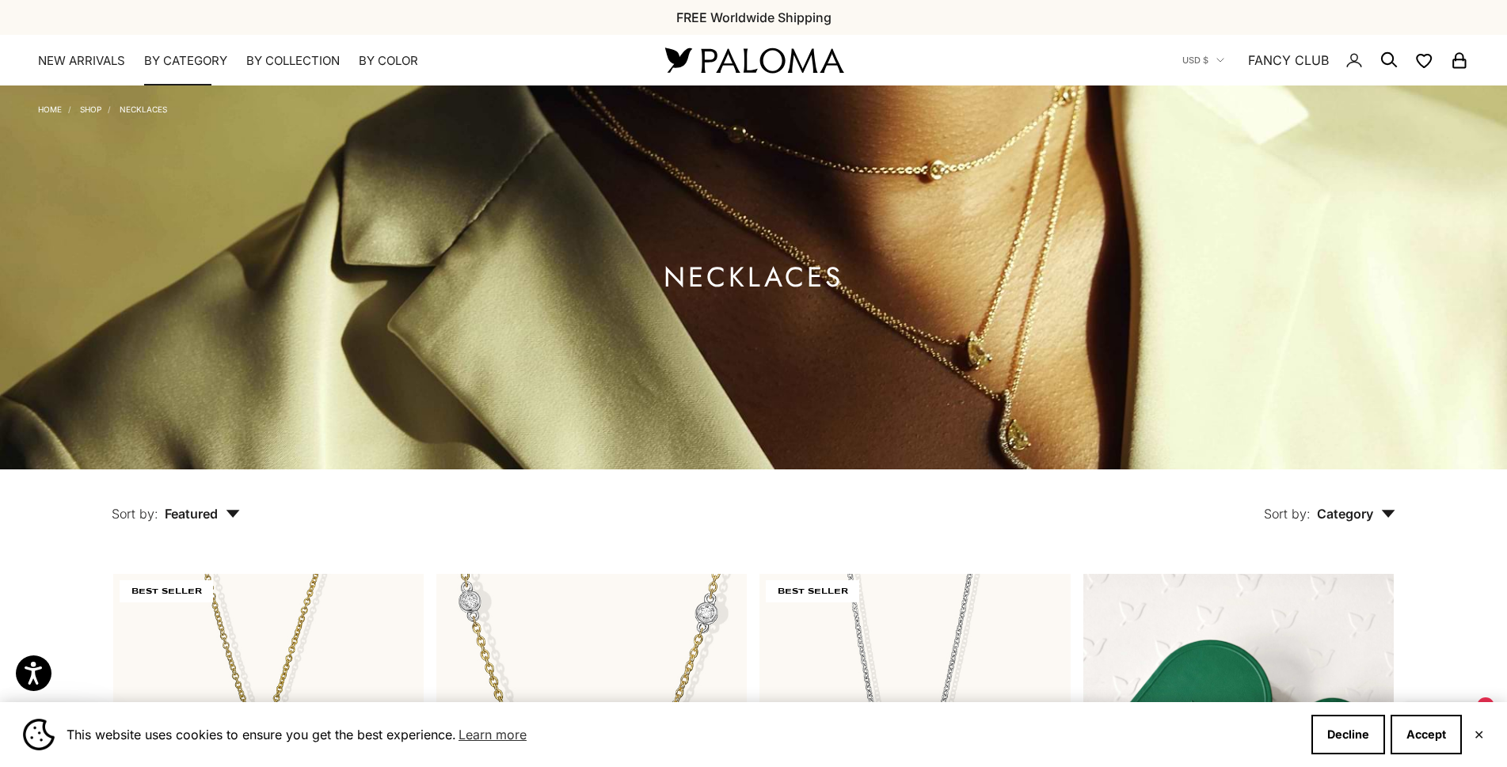
click at [185, 59] on summary "By Category" at bounding box center [185, 61] width 83 height 16
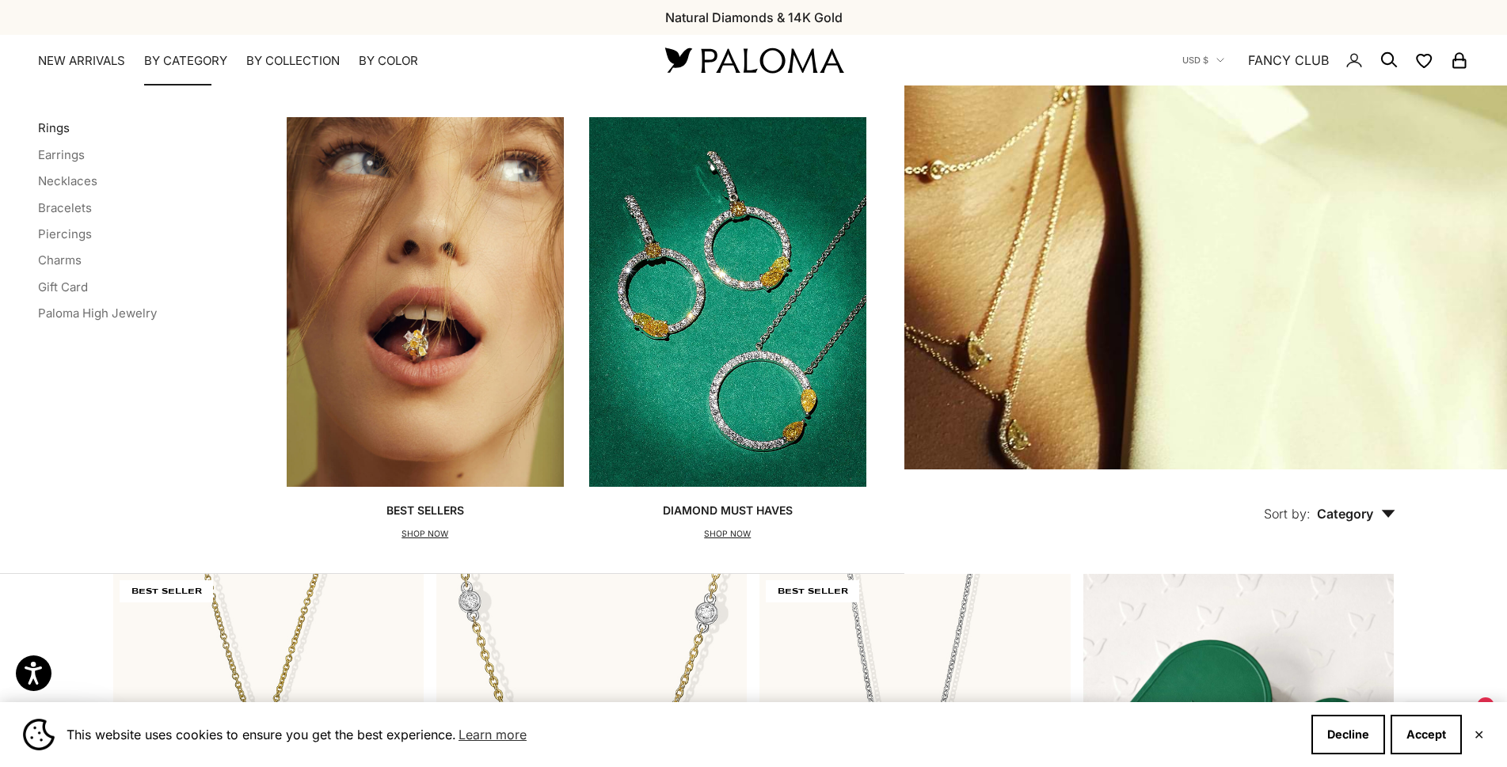
click at [58, 131] on link "Rings" at bounding box center [54, 127] width 32 height 15
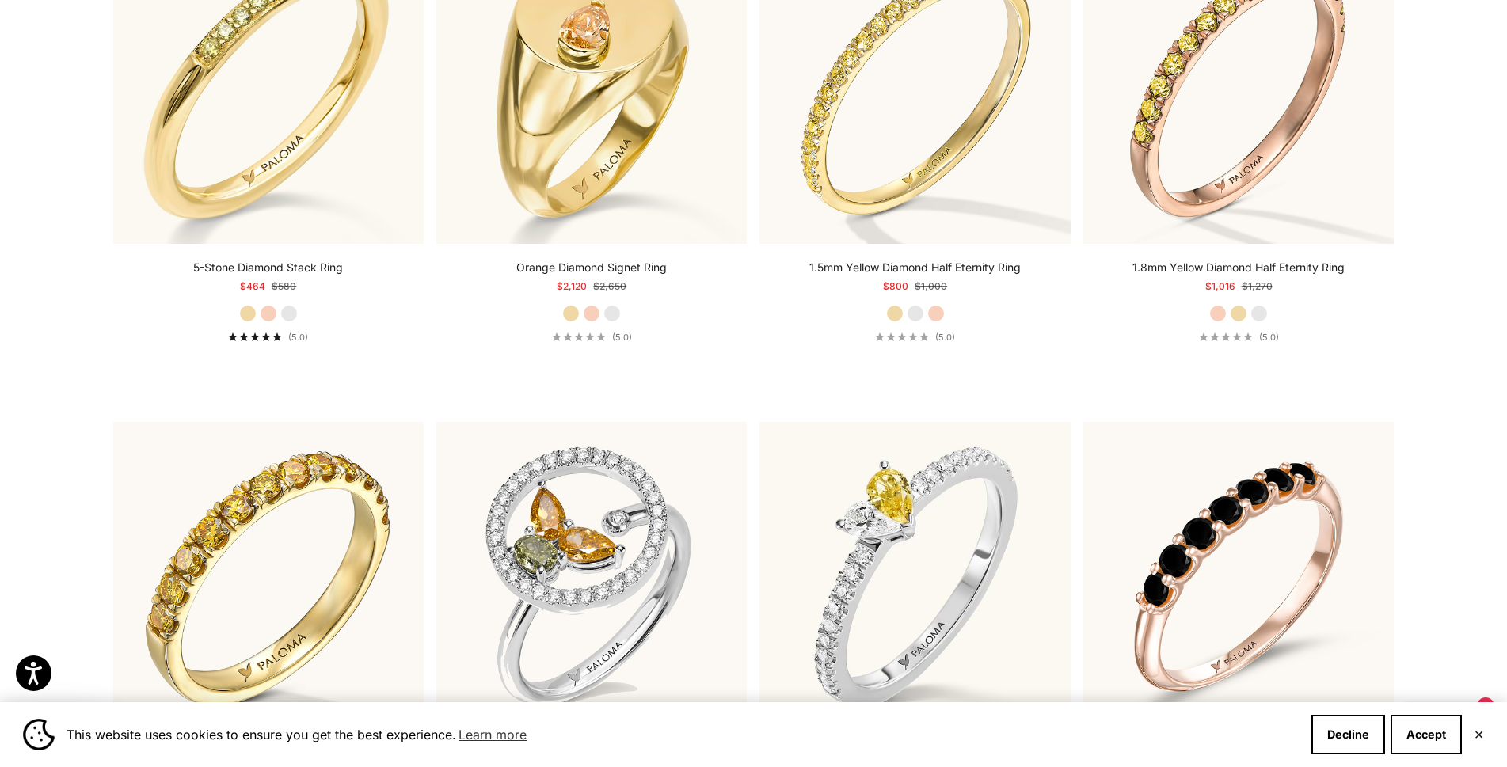
scroll to position [5227, 0]
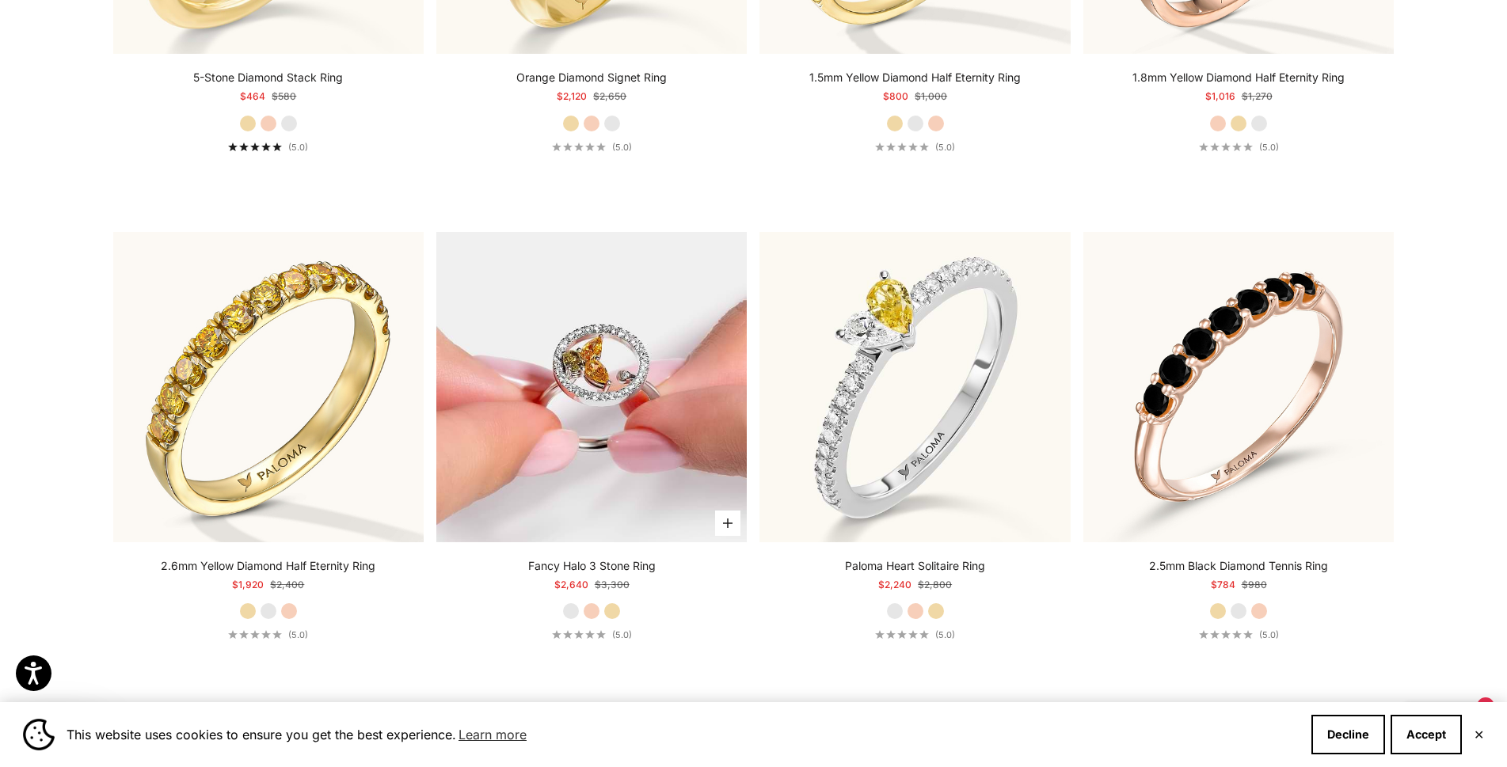
click at [634, 394] on img at bounding box center [591, 387] width 310 height 310
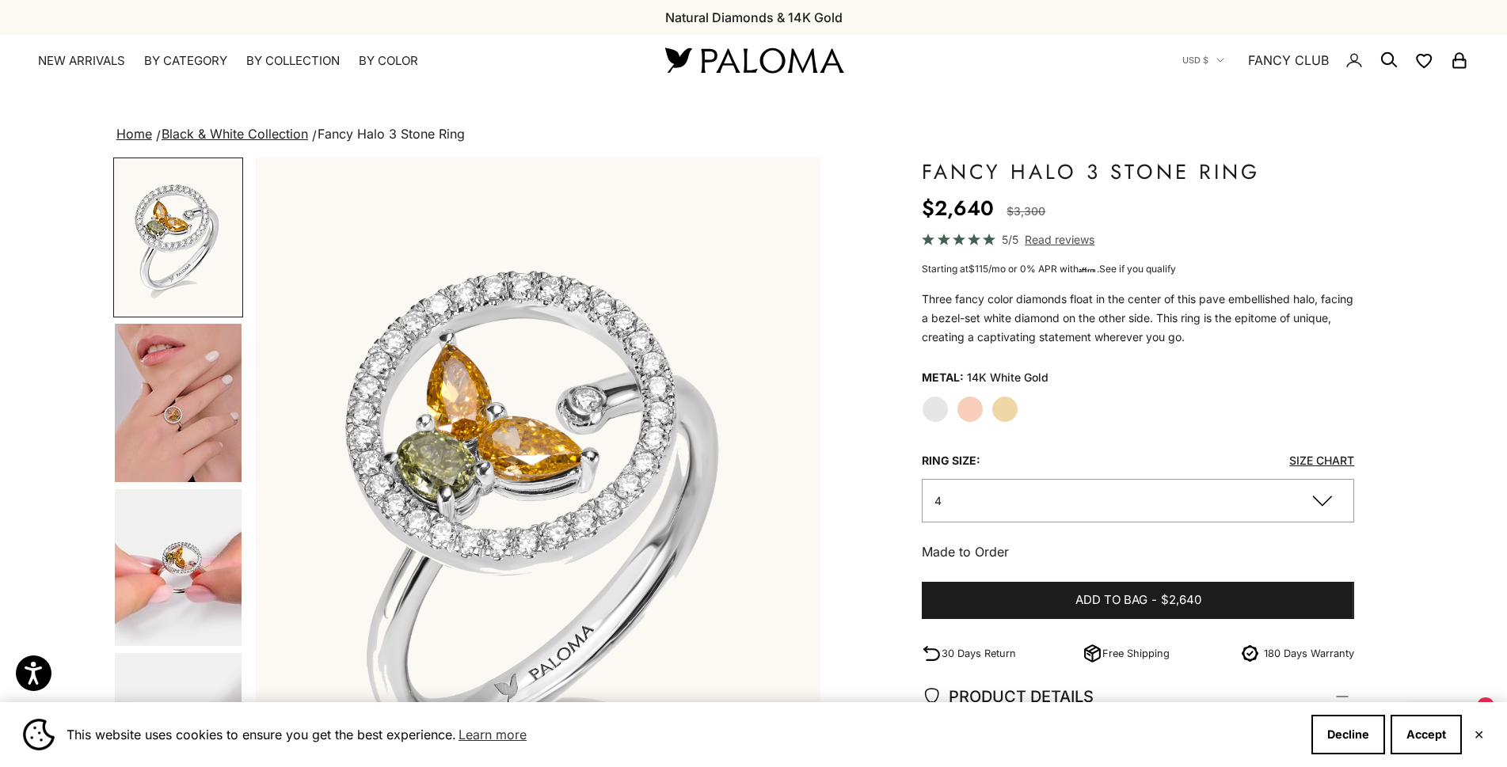
click at [190, 432] on img "Go to item 4" at bounding box center [178, 403] width 127 height 158
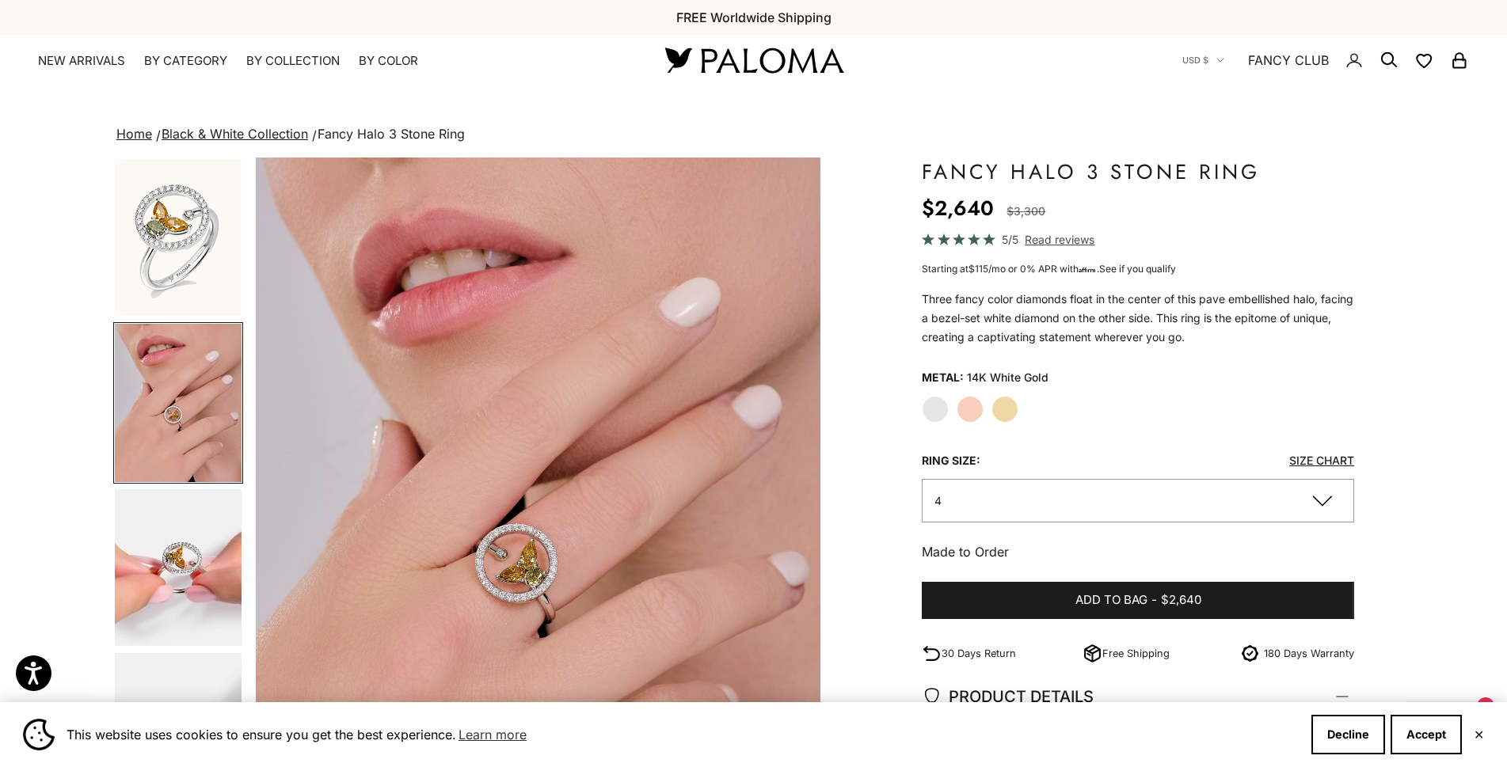
click at [172, 569] on img "Go to item 5" at bounding box center [178, 567] width 127 height 157
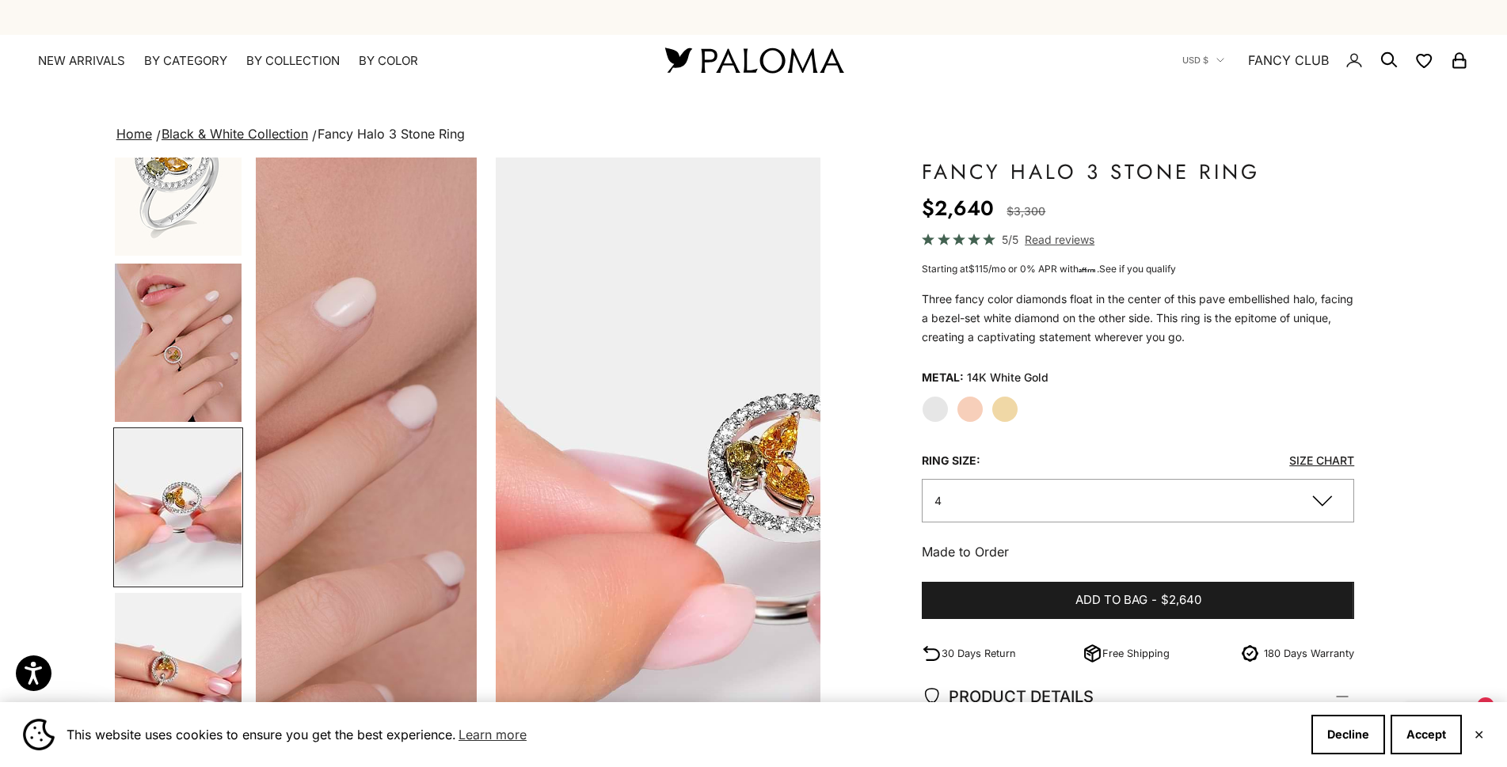
scroll to position [0, 1168]
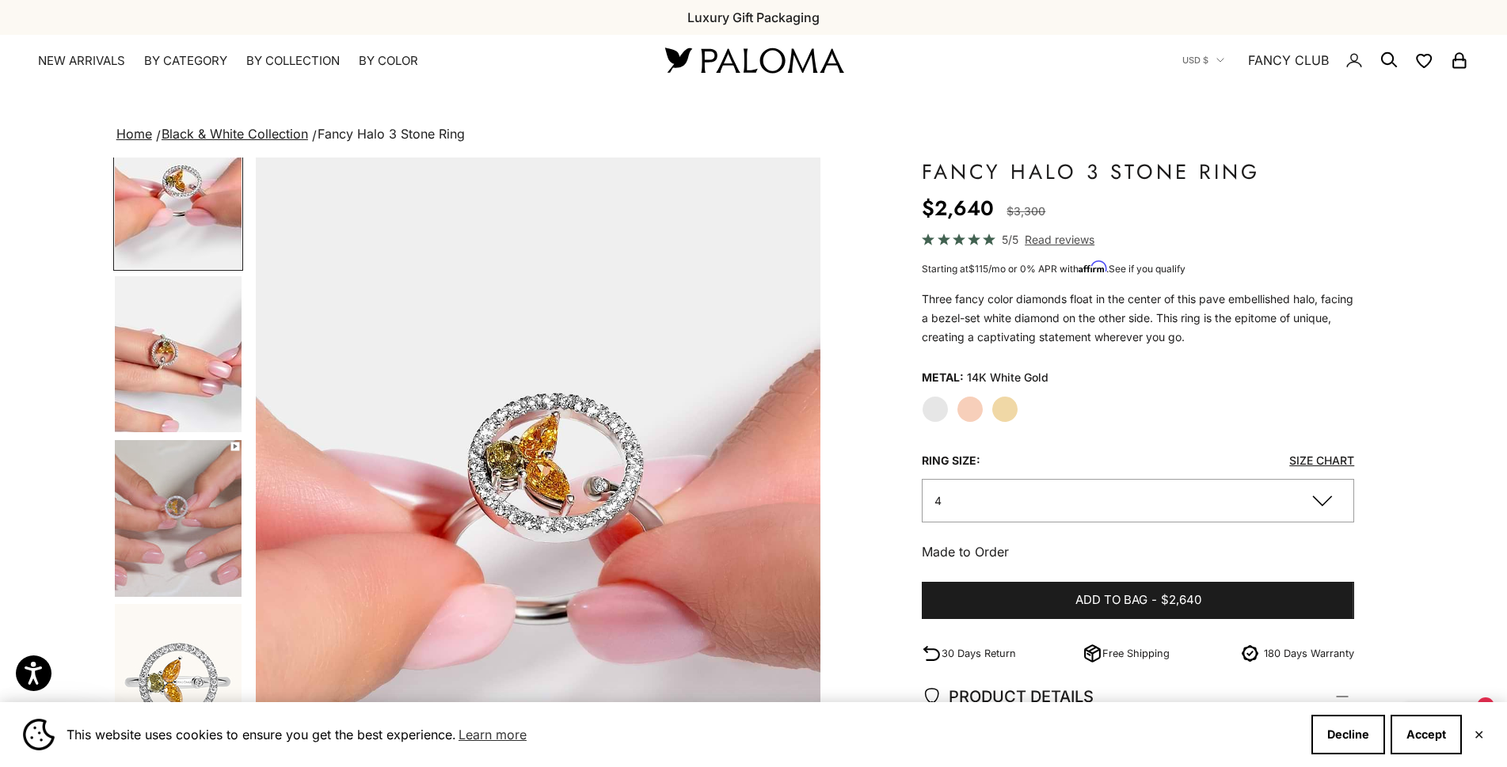
click at [188, 527] on img "Go to item 7" at bounding box center [178, 518] width 127 height 157
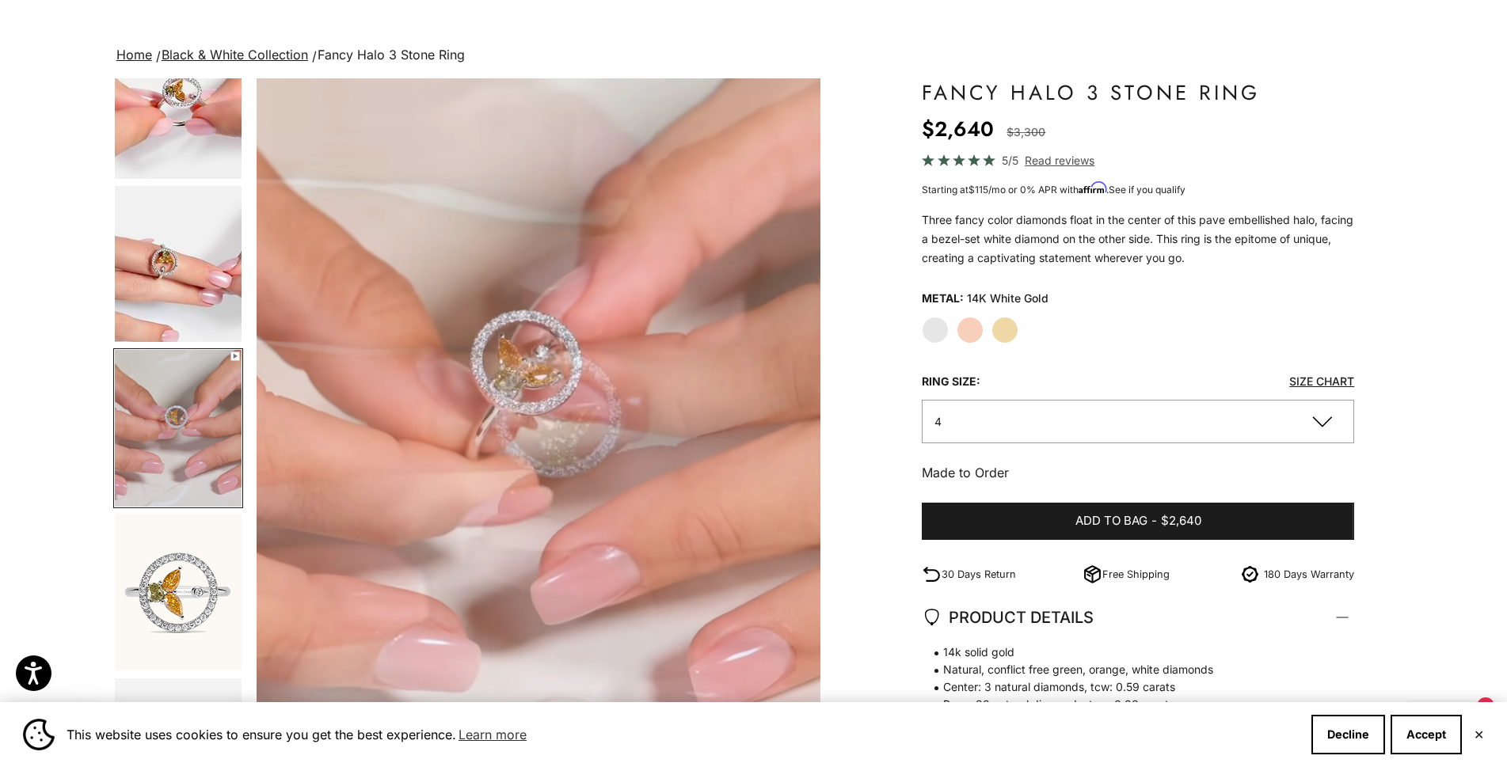
scroll to position [0, 0]
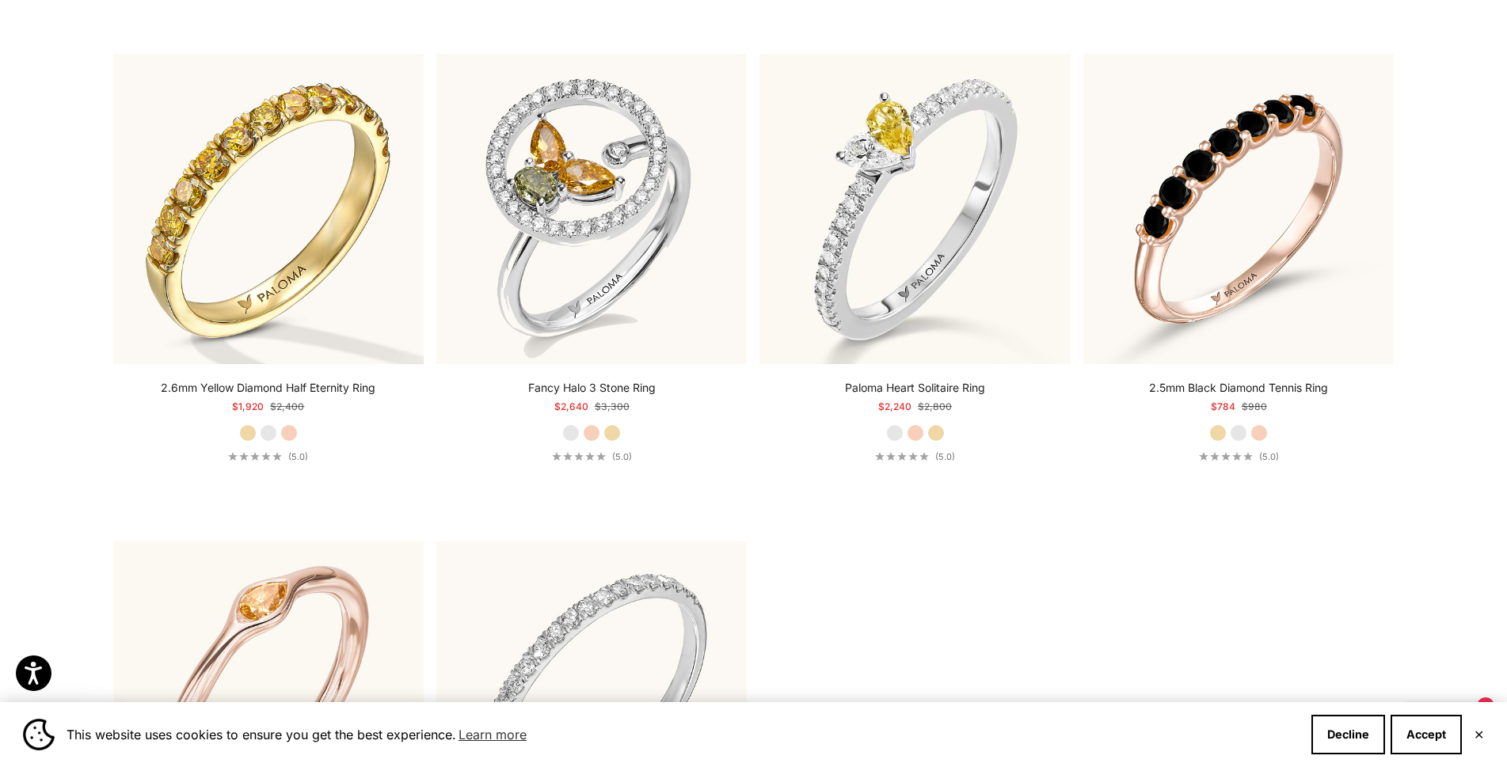
scroll to position [5386, 0]
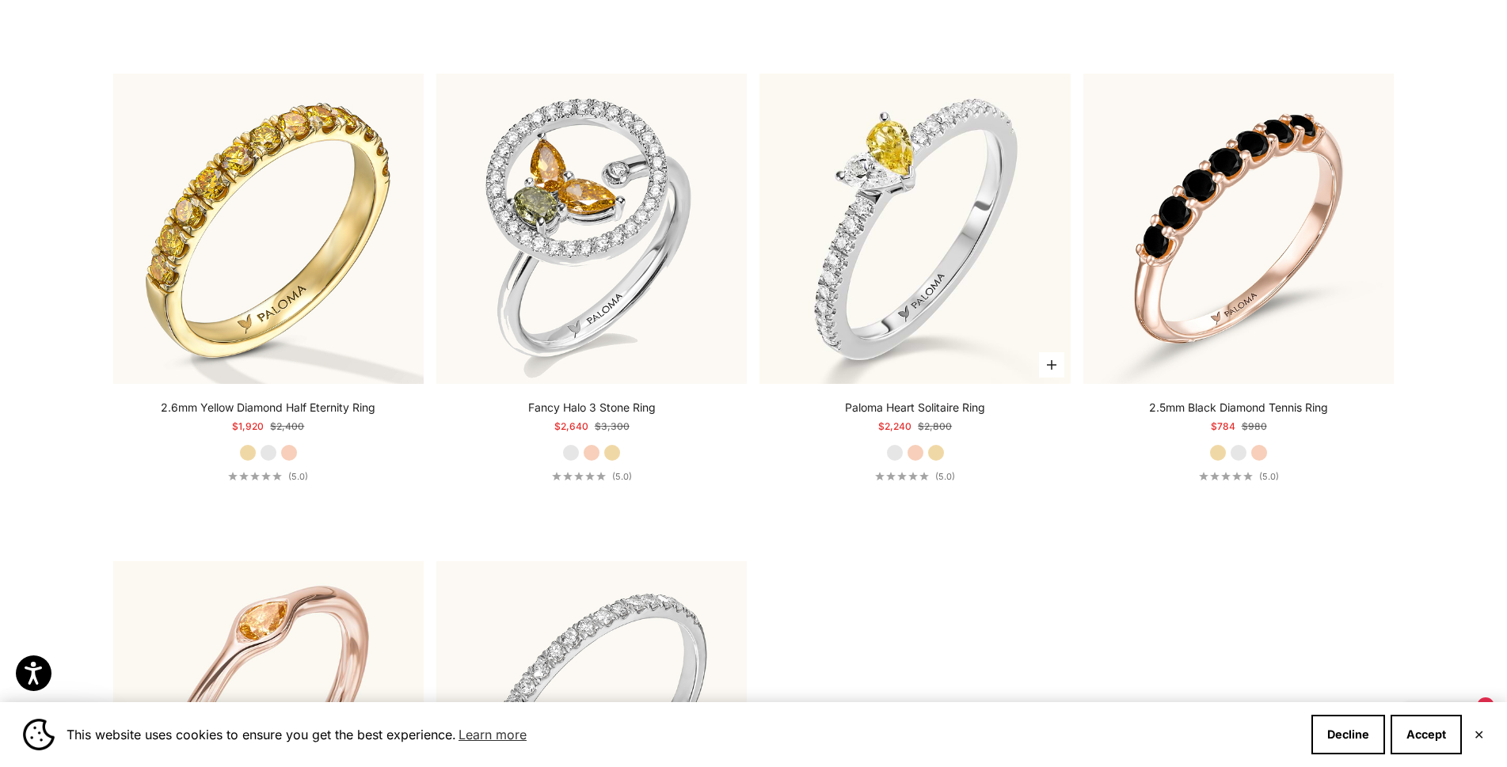
click at [916, 455] on label "Rose Gold" at bounding box center [915, 452] width 17 height 17
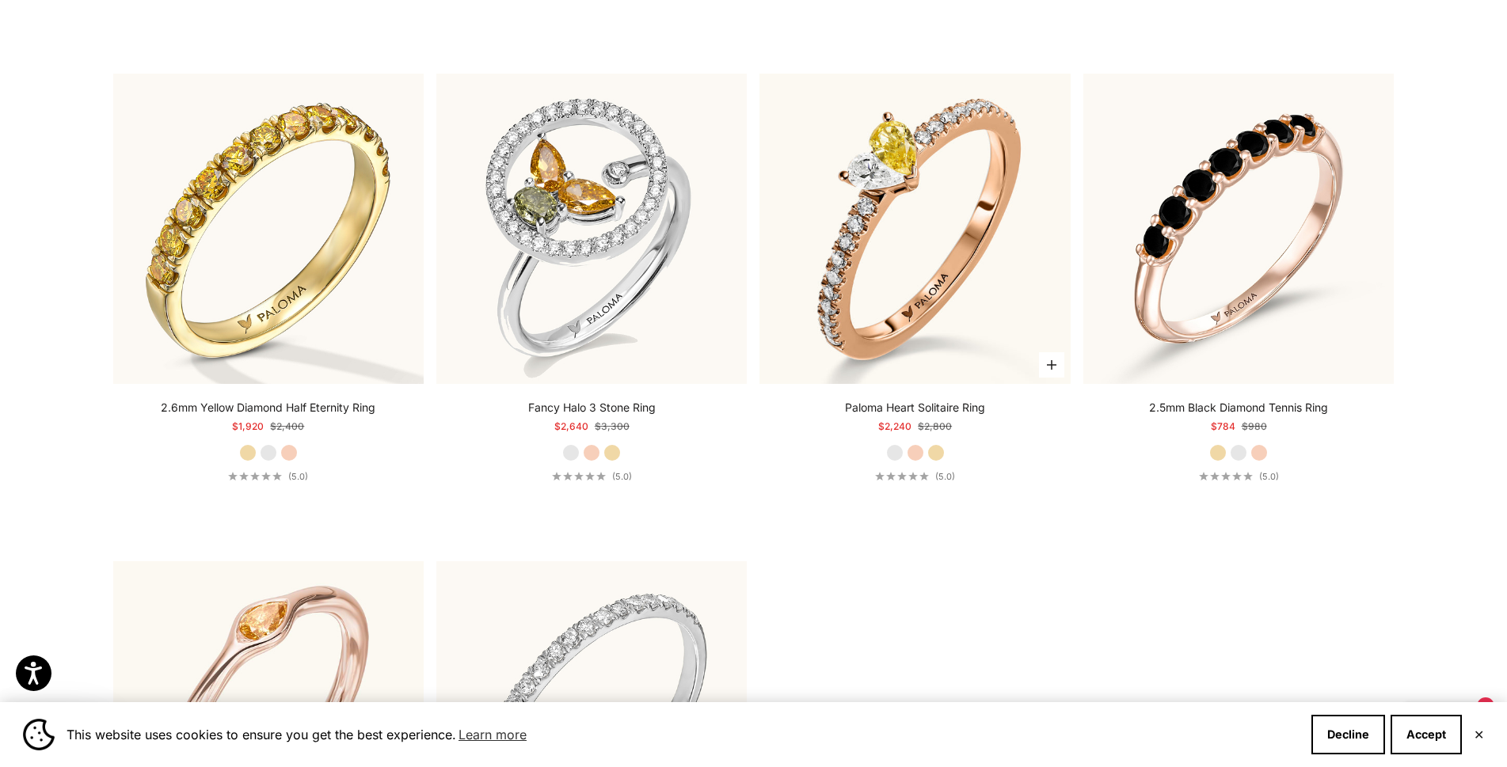
click at [939, 457] on label "Yellow Gold" at bounding box center [935, 452] width 17 height 17
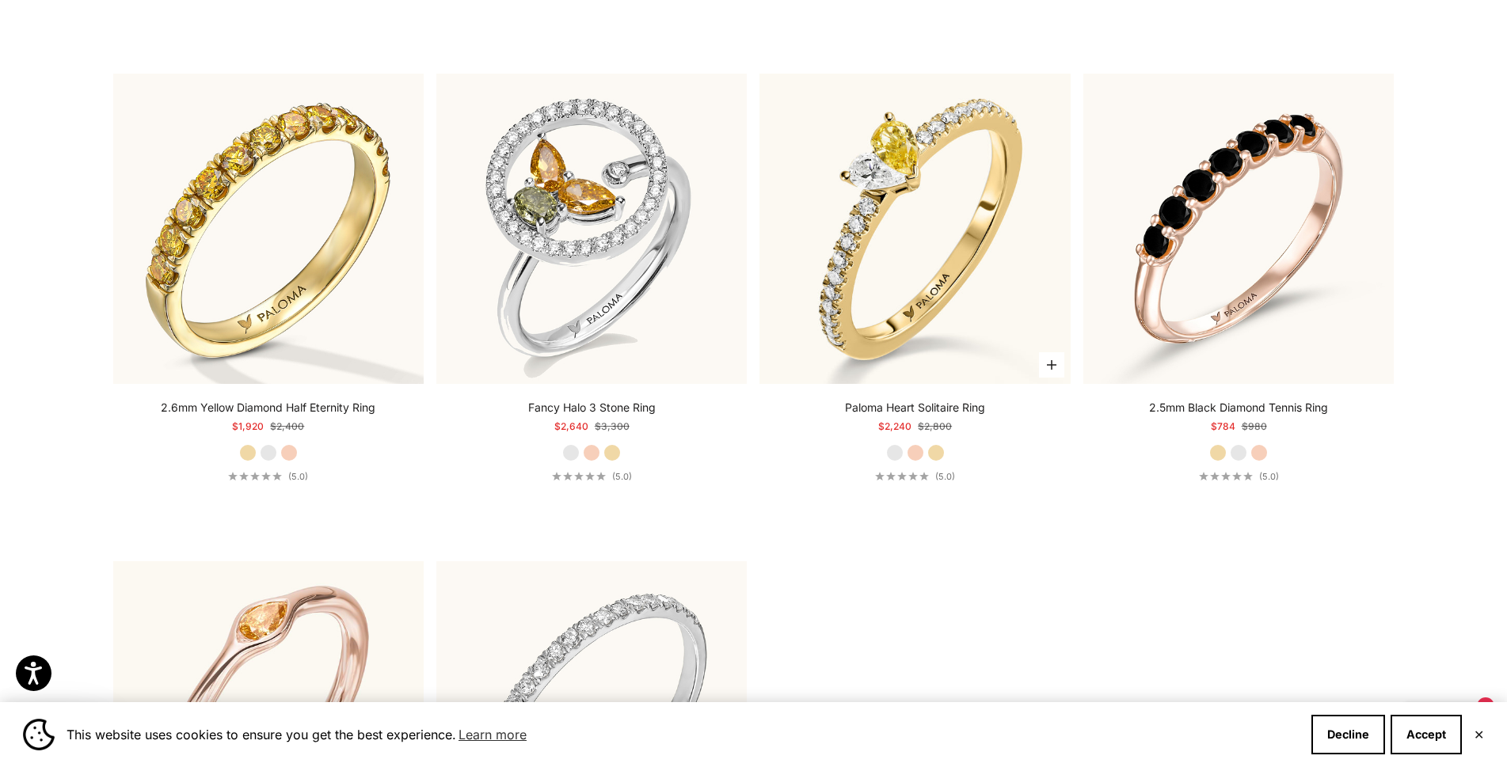
click at [901, 456] on label "White Gold" at bounding box center [894, 452] width 17 height 17
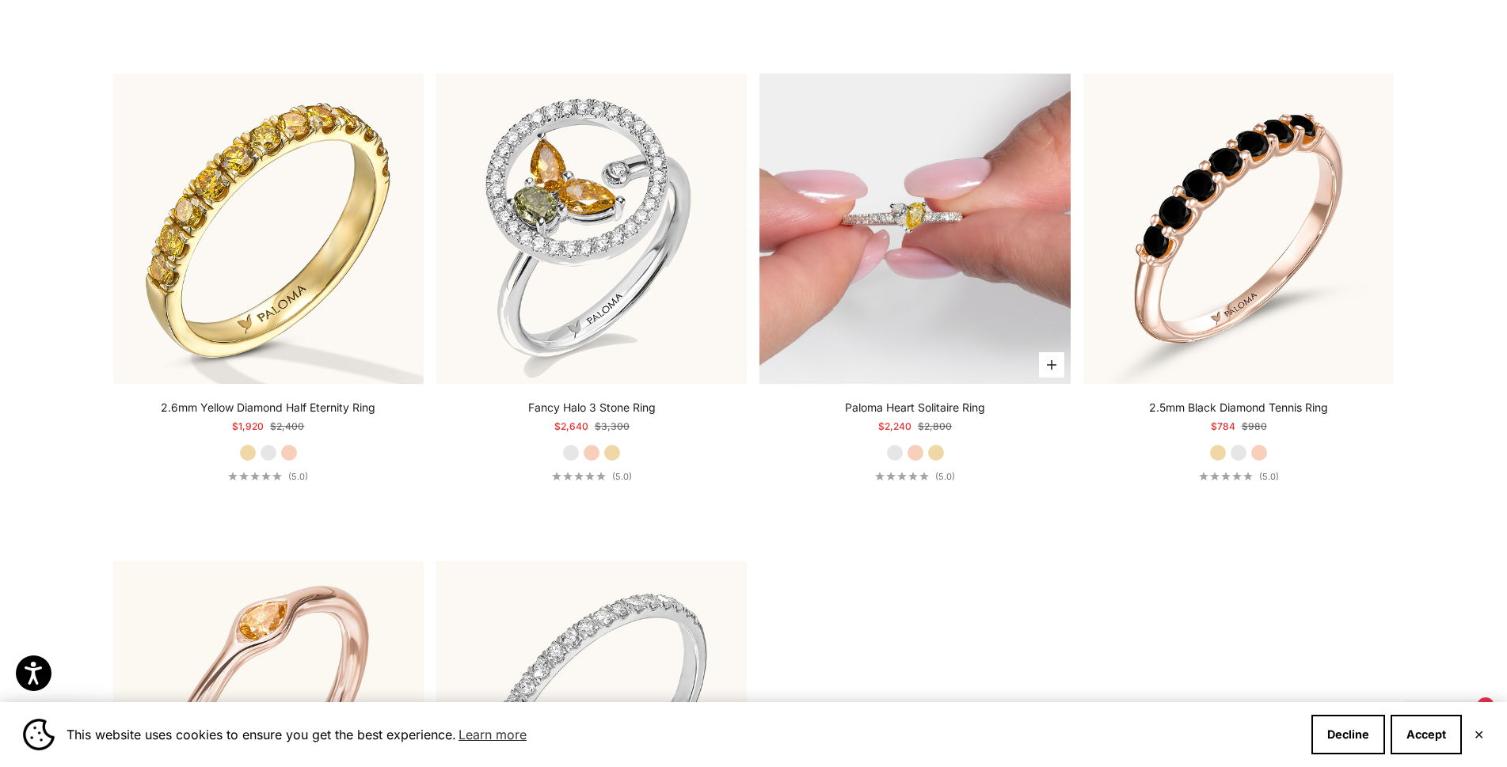
click at [929, 309] on img at bounding box center [915, 229] width 310 height 310
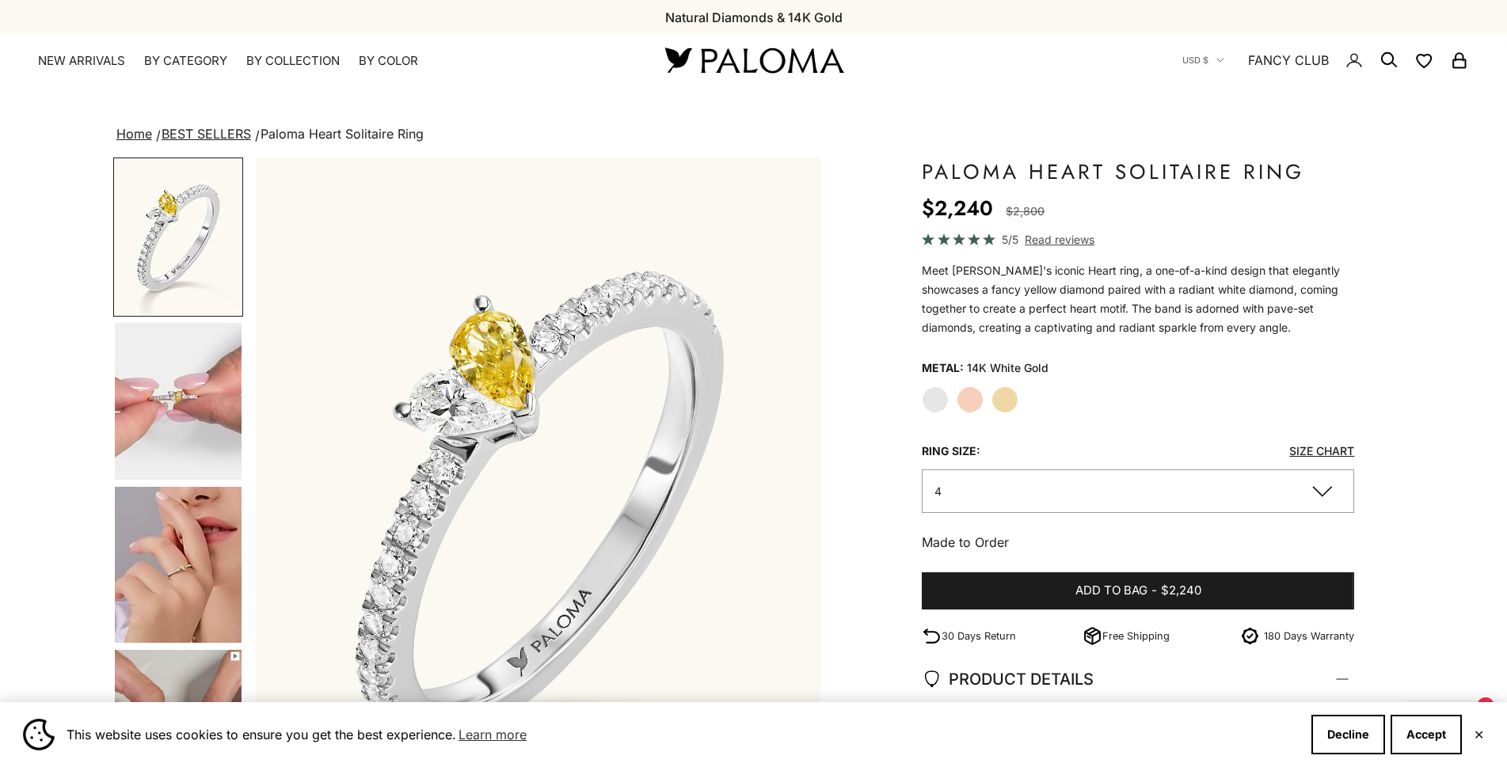
click at [203, 601] on img "Go to item 5" at bounding box center [178, 565] width 127 height 156
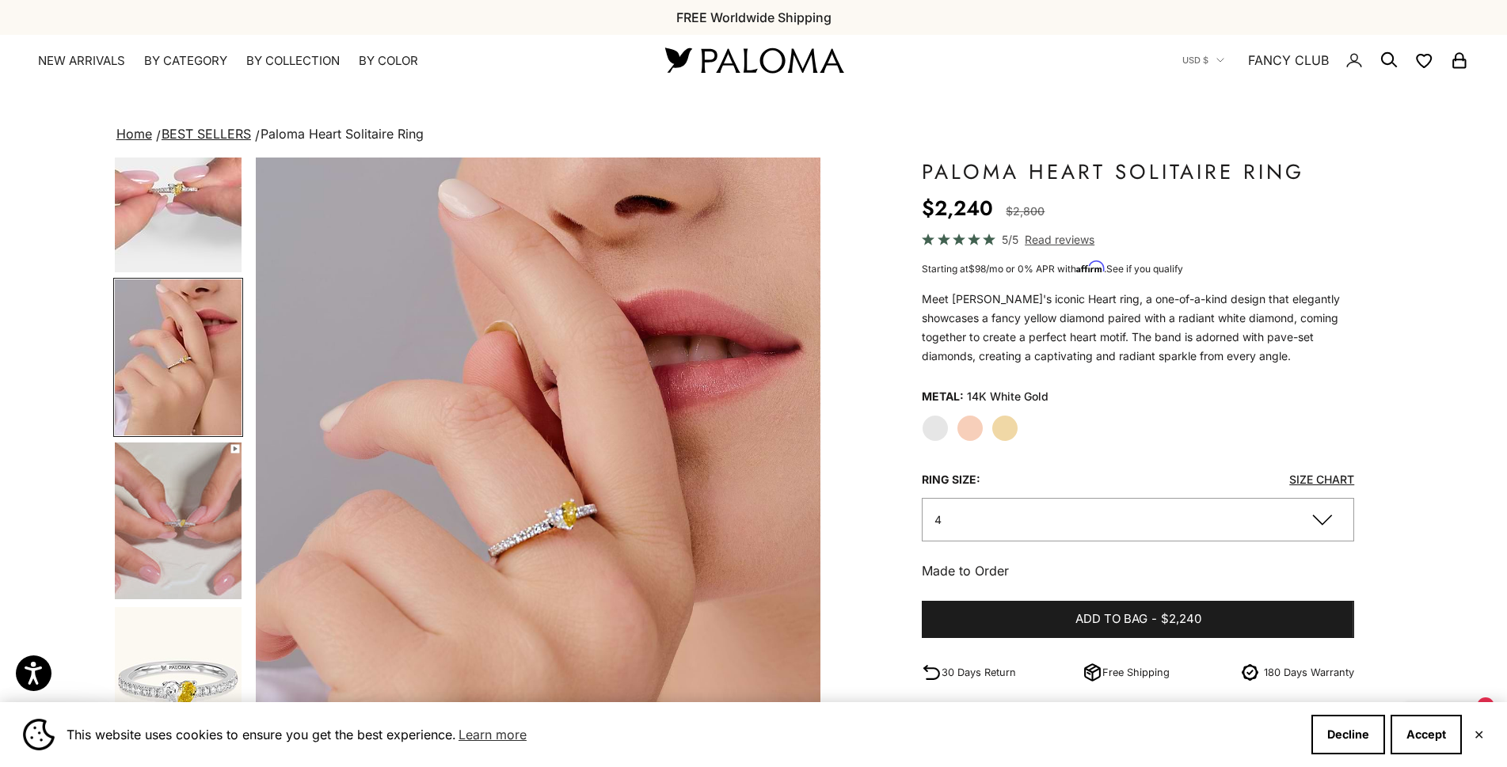
scroll to position [295, 0]
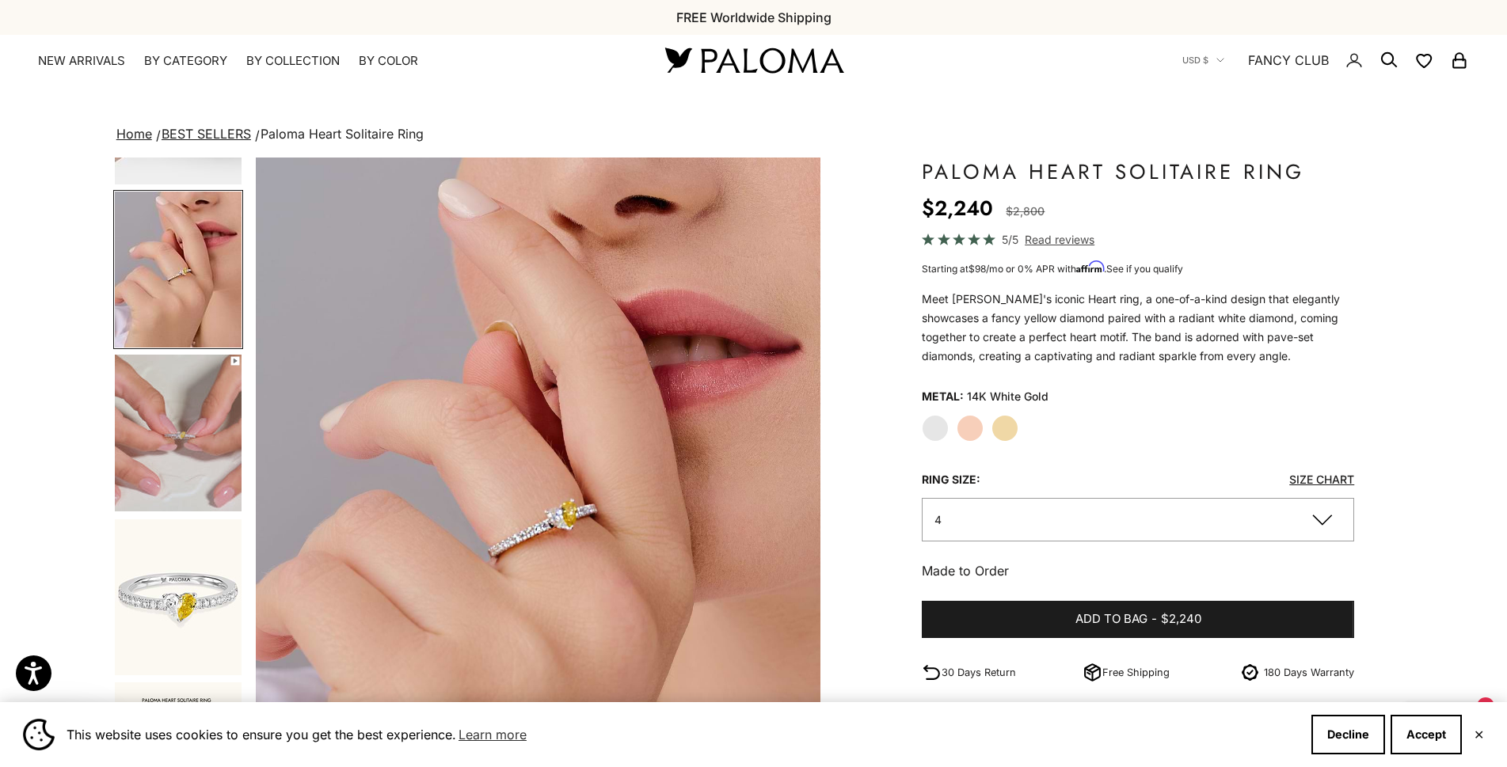
click at [197, 501] on img "Go to item 6" at bounding box center [178, 433] width 127 height 157
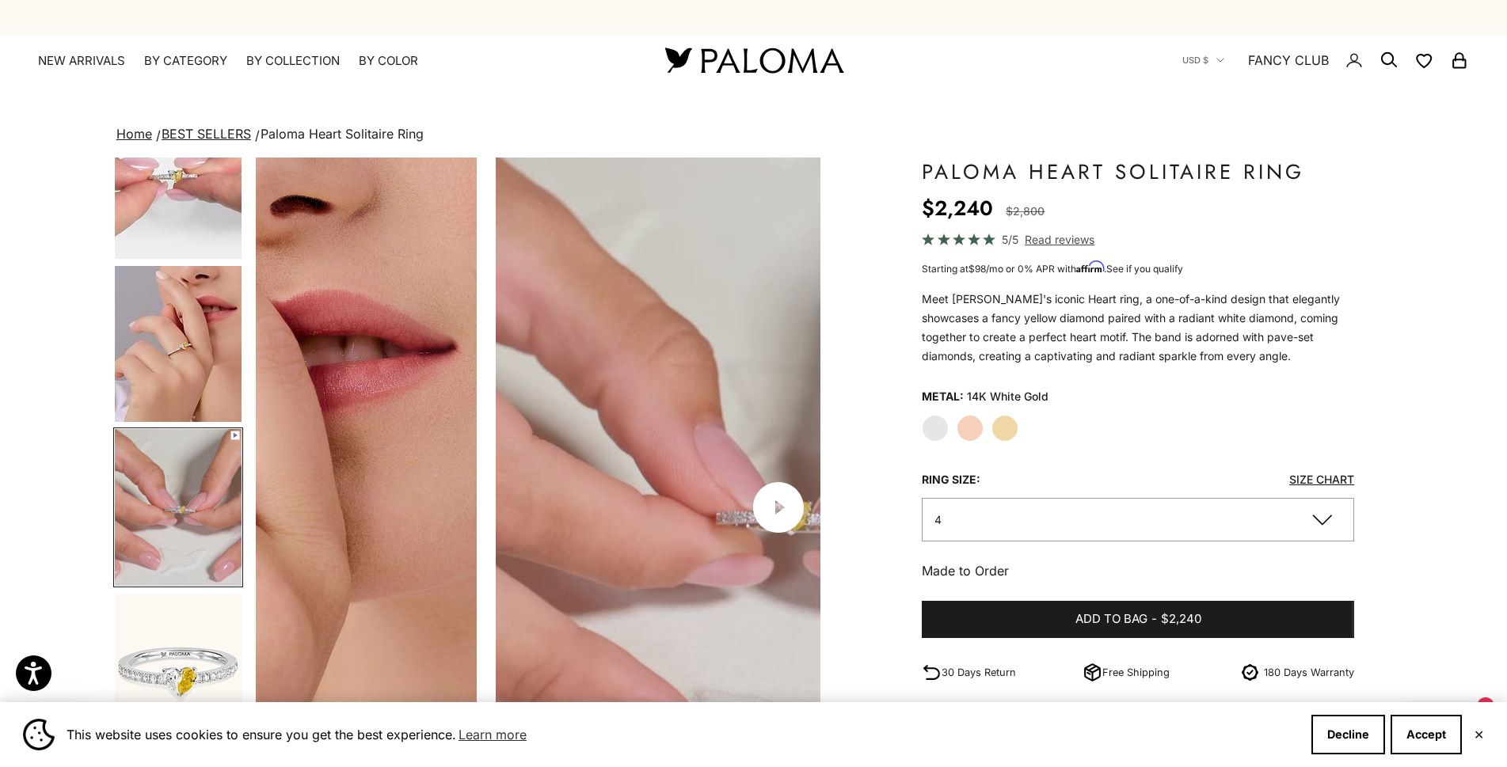
scroll to position [0, 1753]
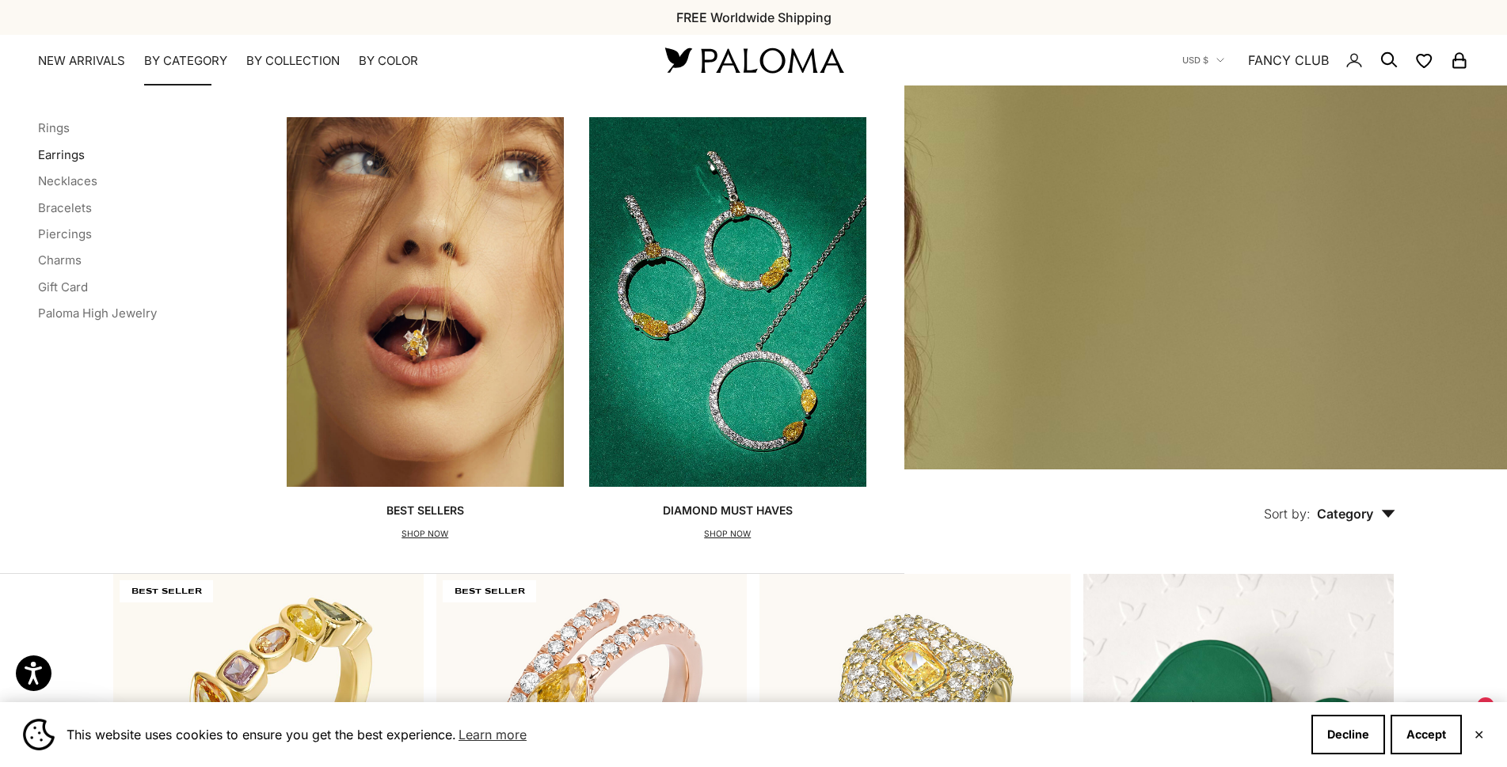
click at [65, 158] on link "Earrings" at bounding box center [61, 154] width 47 height 15
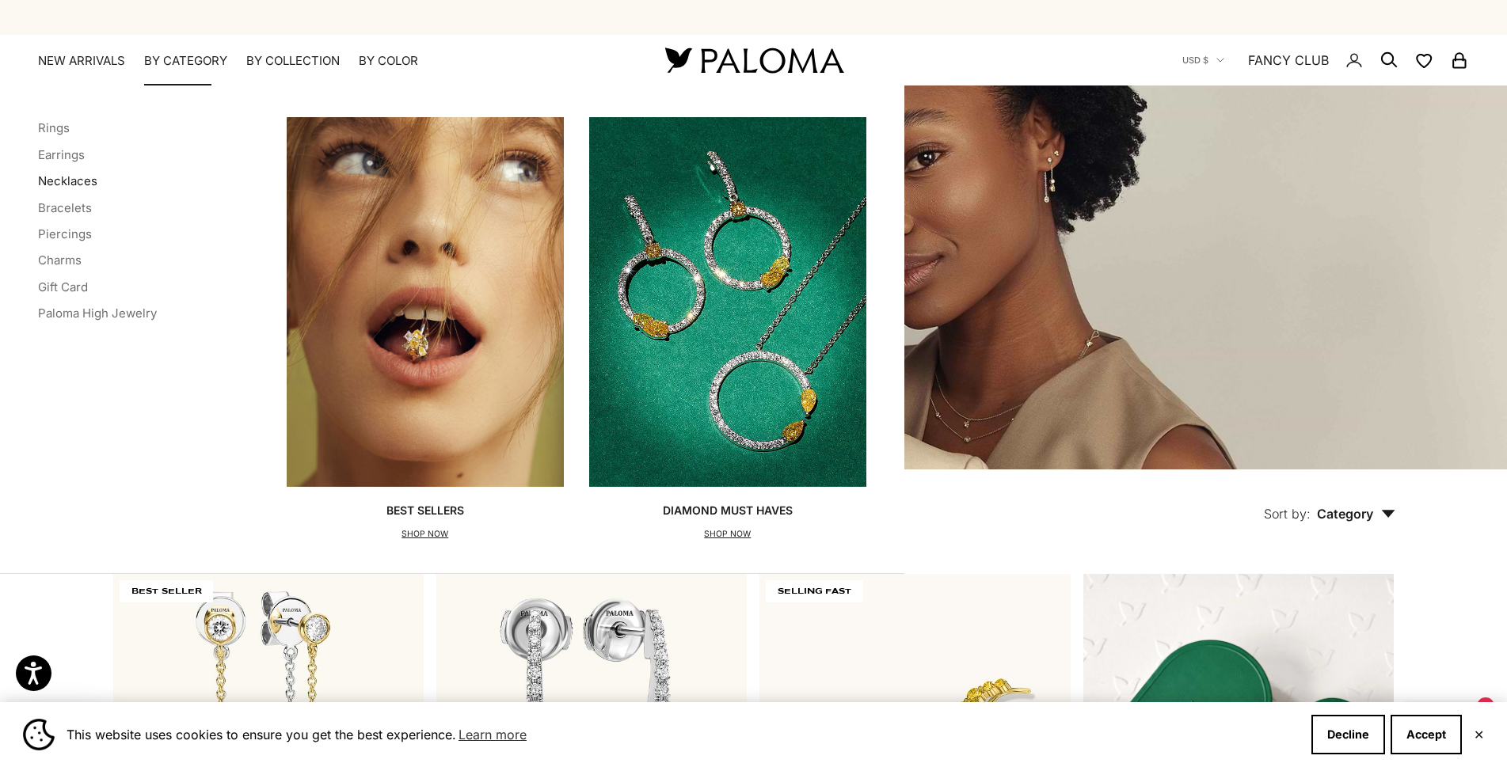
click at [78, 182] on link "Necklaces" at bounding box center [67, 180] width 59 height 15
